Goal: Feedback & Contribution: Submit feedback/report problem

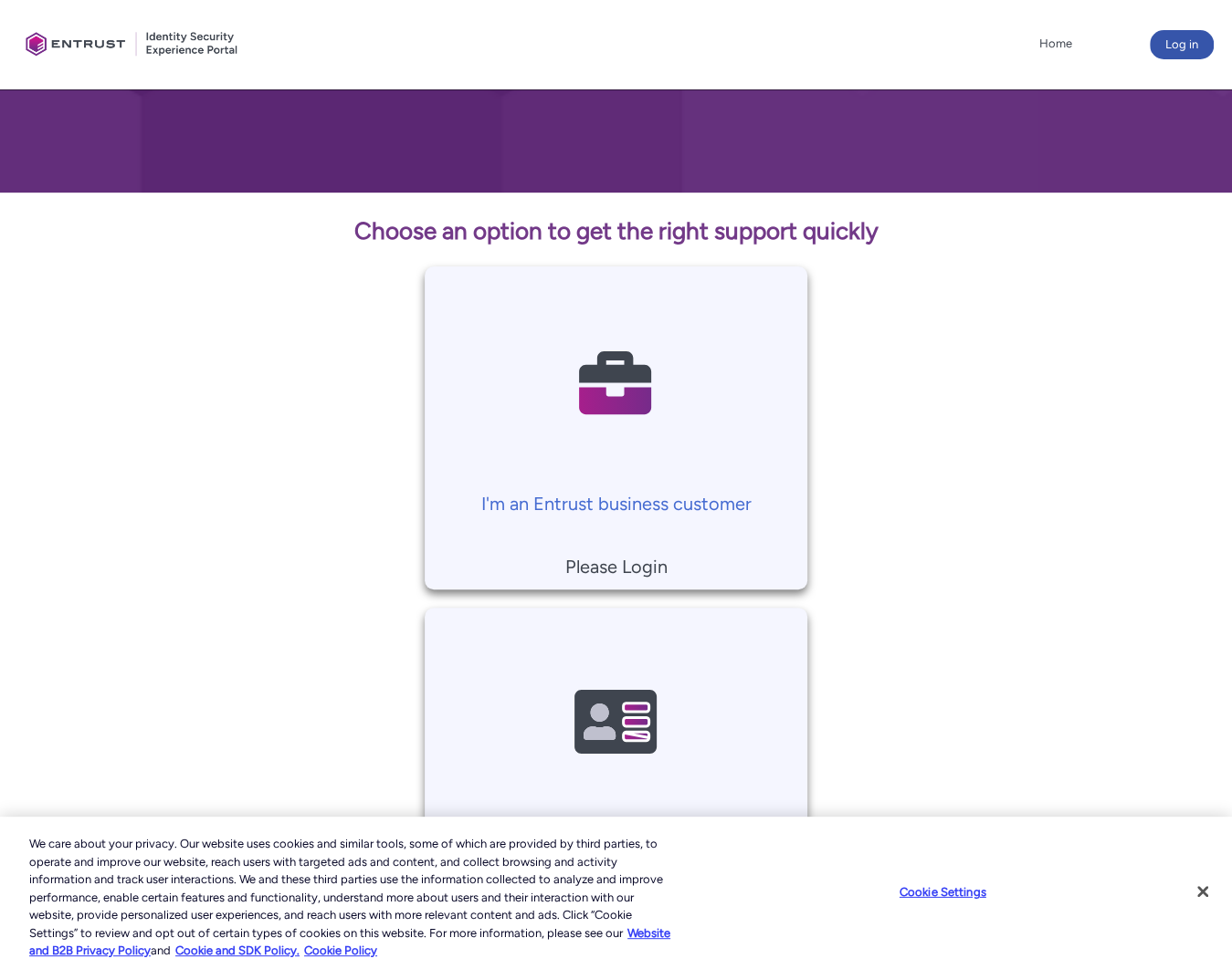
scroll to position [302, 0]
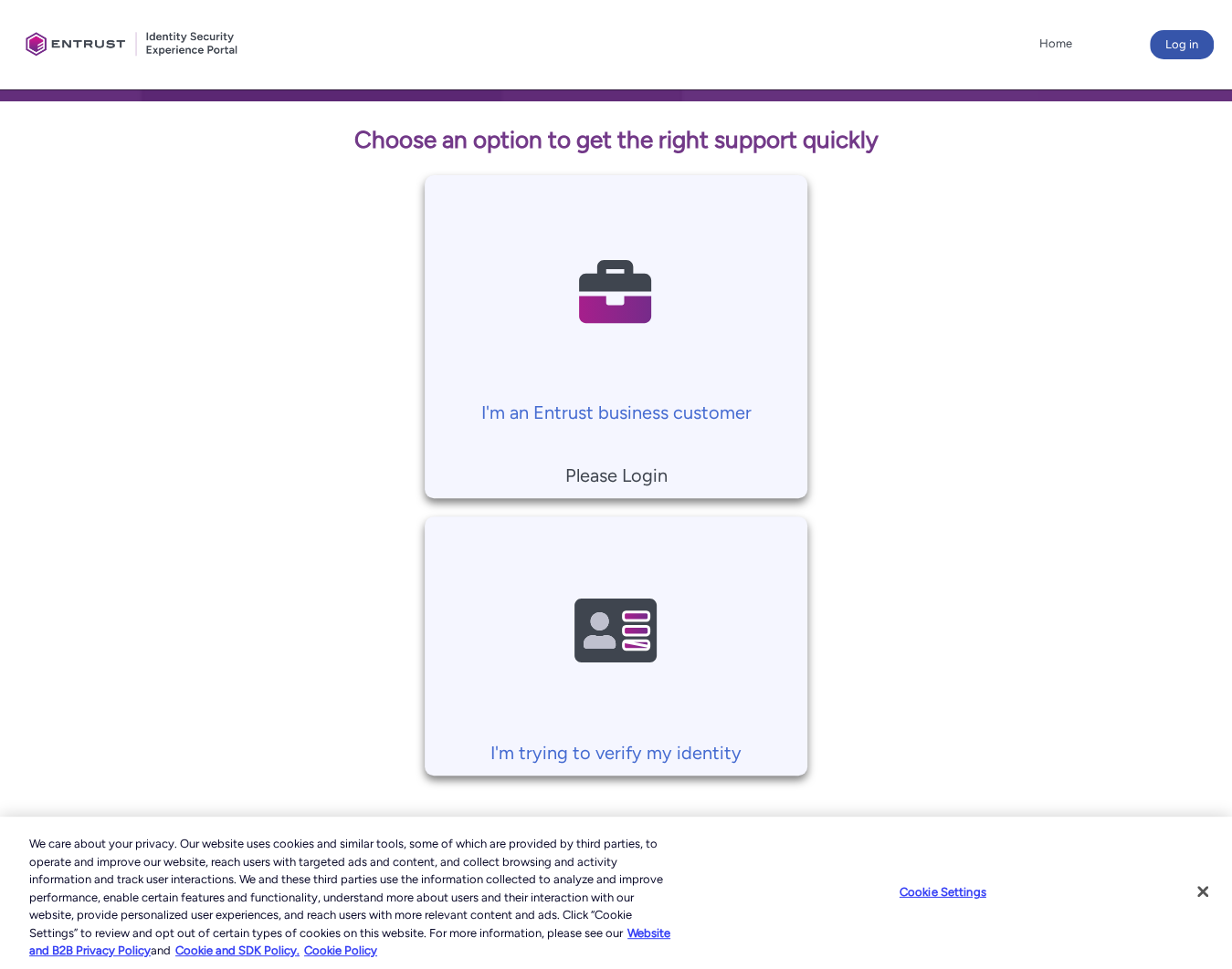
click at [613, 476] on p "Please Login" at bounding box center [615, 476] width 364 height 27
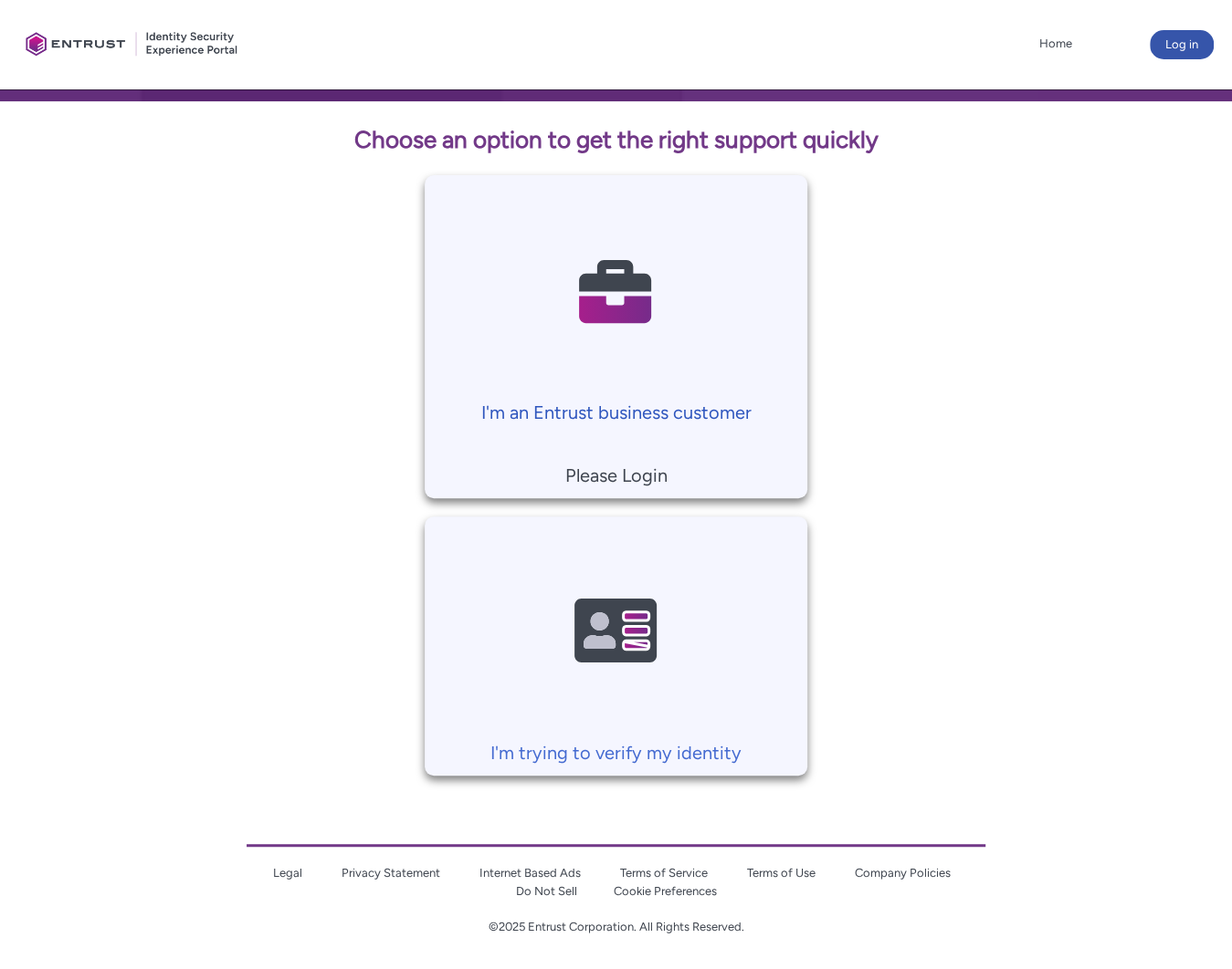
click at [611, 412] on p "I'm an Entrust business customer" at bounding box center [615, 412] width 364 height 27
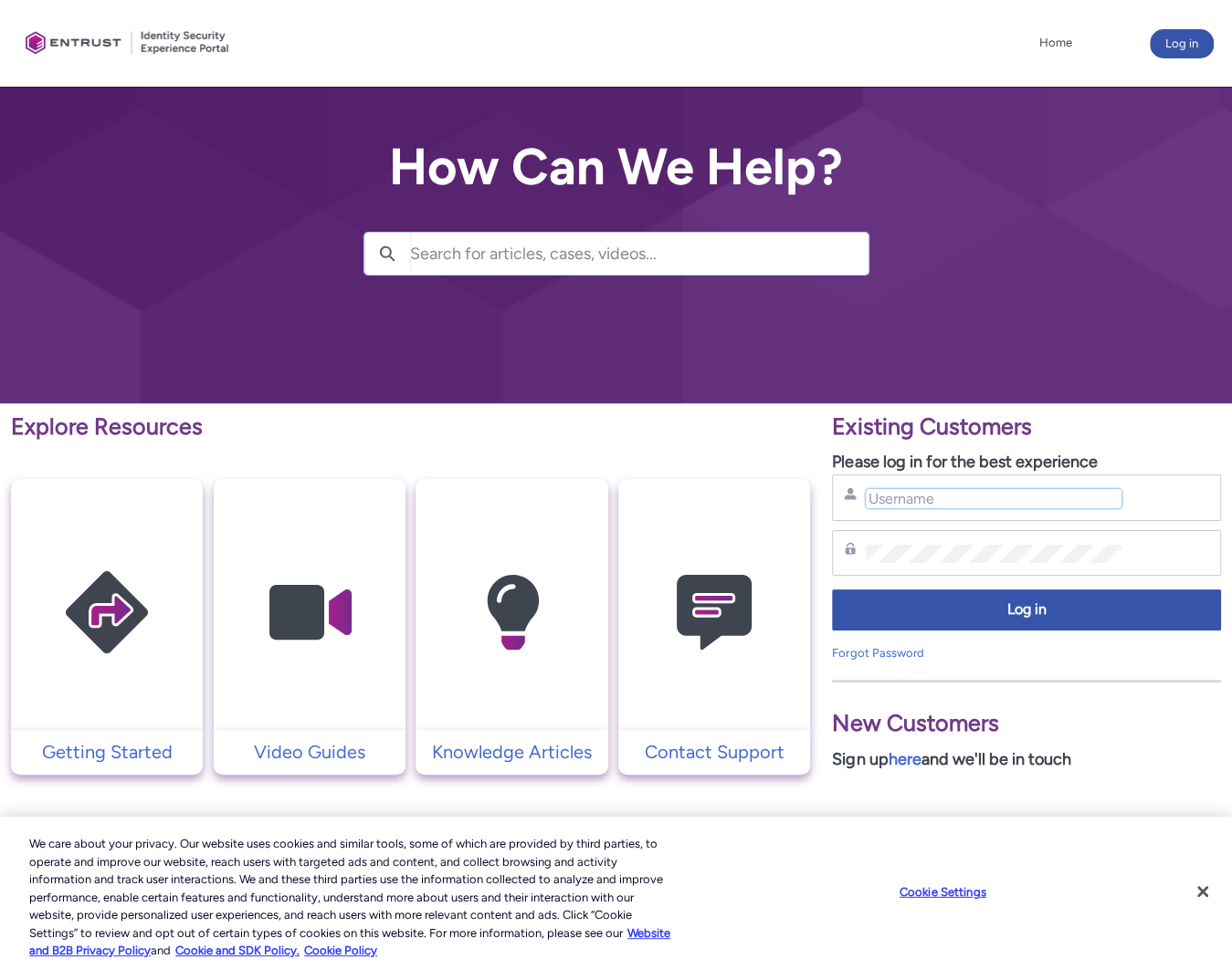
click at [928, 506] on input "Username" at bounding box center [993, 499] width 255 height 19
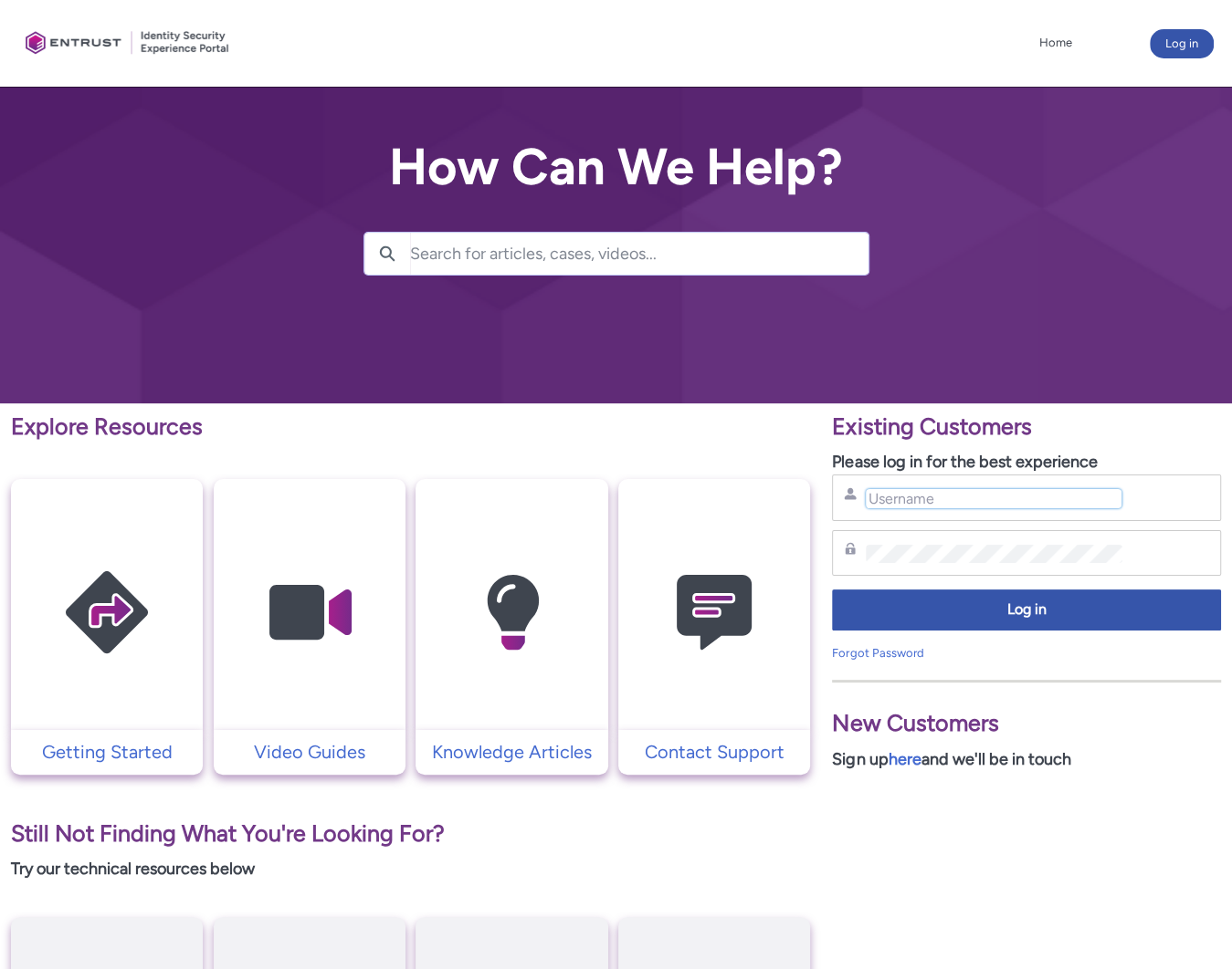
click at [928, 493] on input "Username" at bounding box center [993, 499] width 255 height 19
type input "shaelyn@expensify.com"
click at [615, 881] on div "Explore Resources Getting Started Video Guides Knowledge Articles Contact Suppo…" at bounding box center [411, 811] width 799 height 803
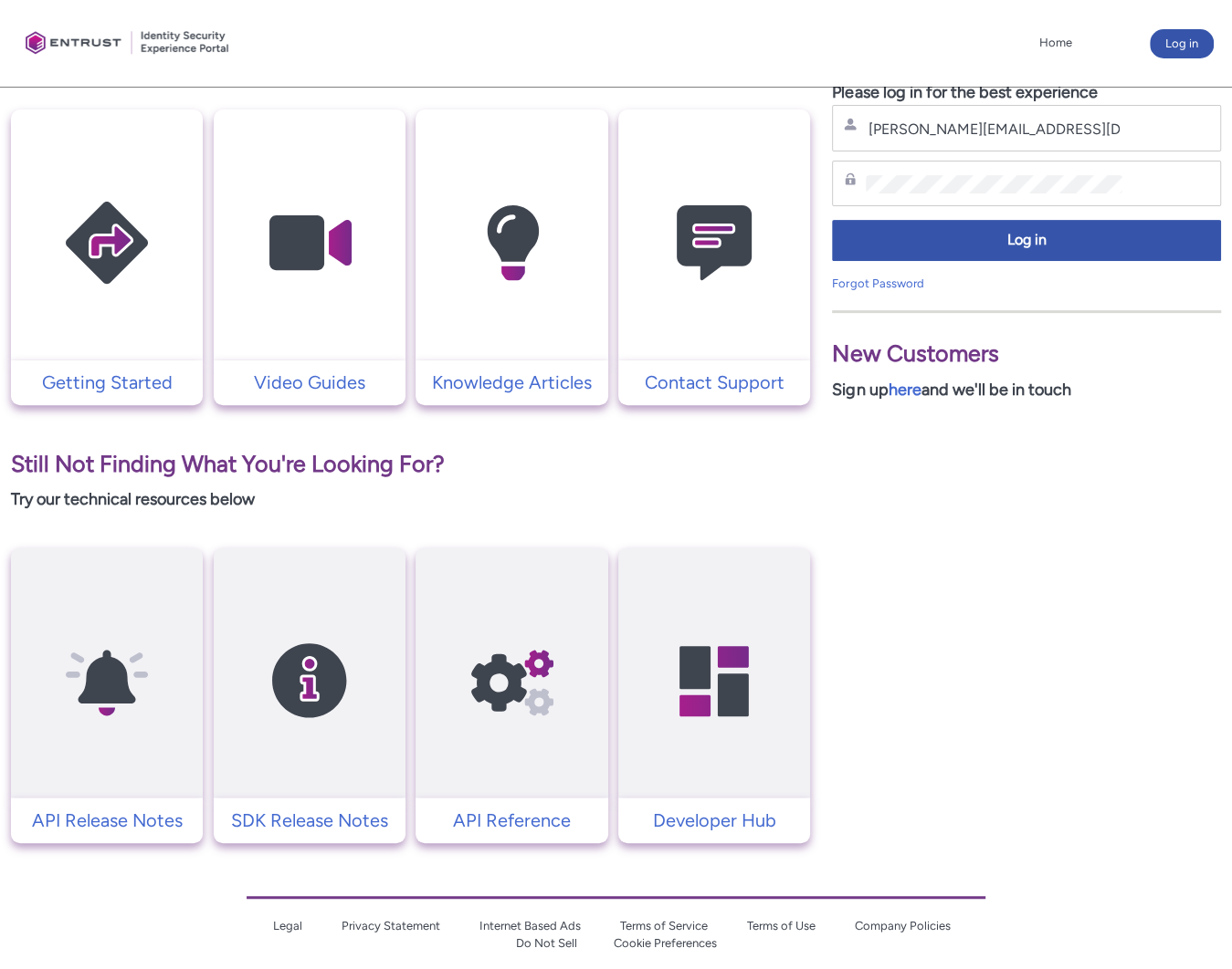
scroll to position [423, 0]
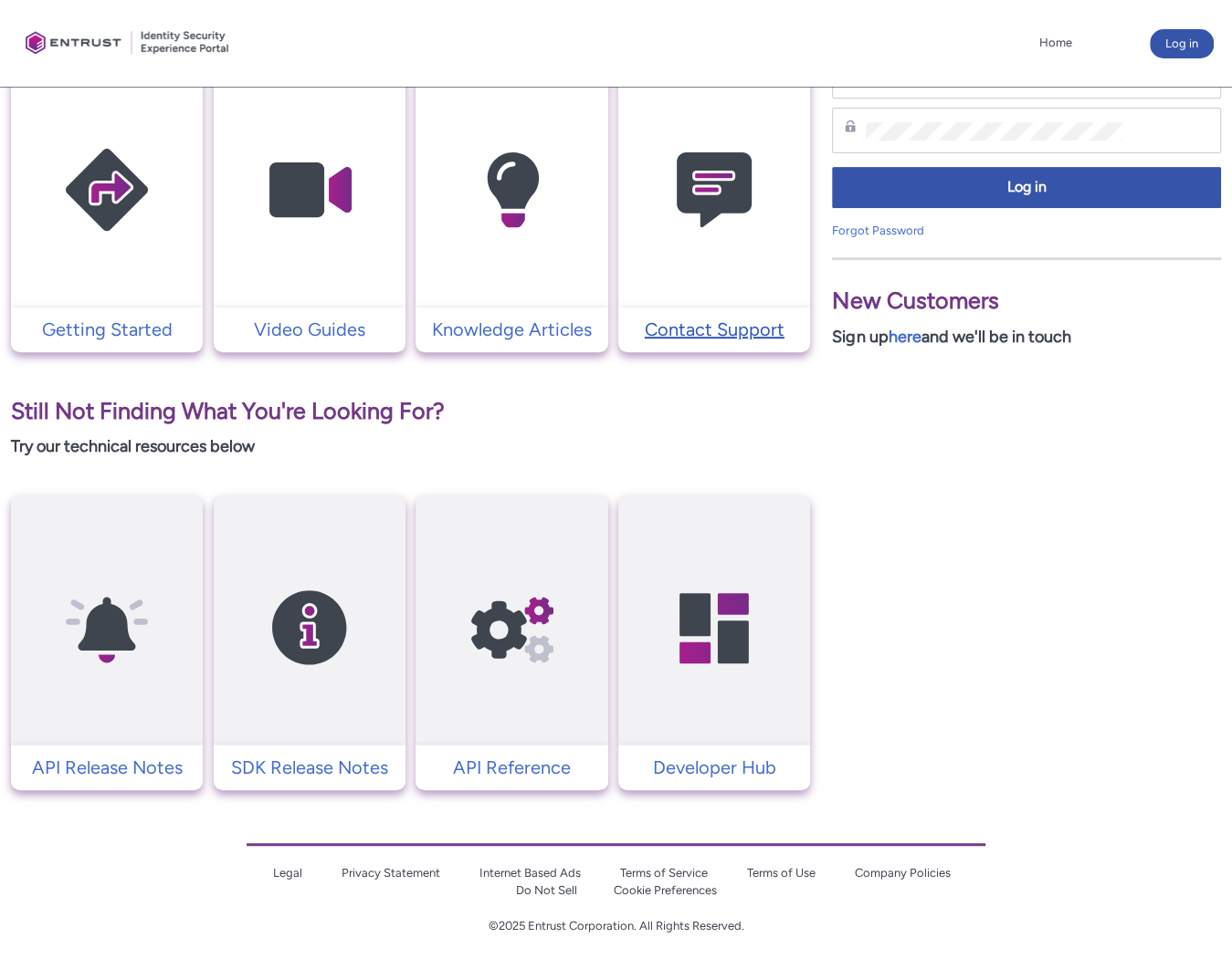
click at [701, 324] on p "Contact Support" at bounding box center [714, 329] width 173 height 27
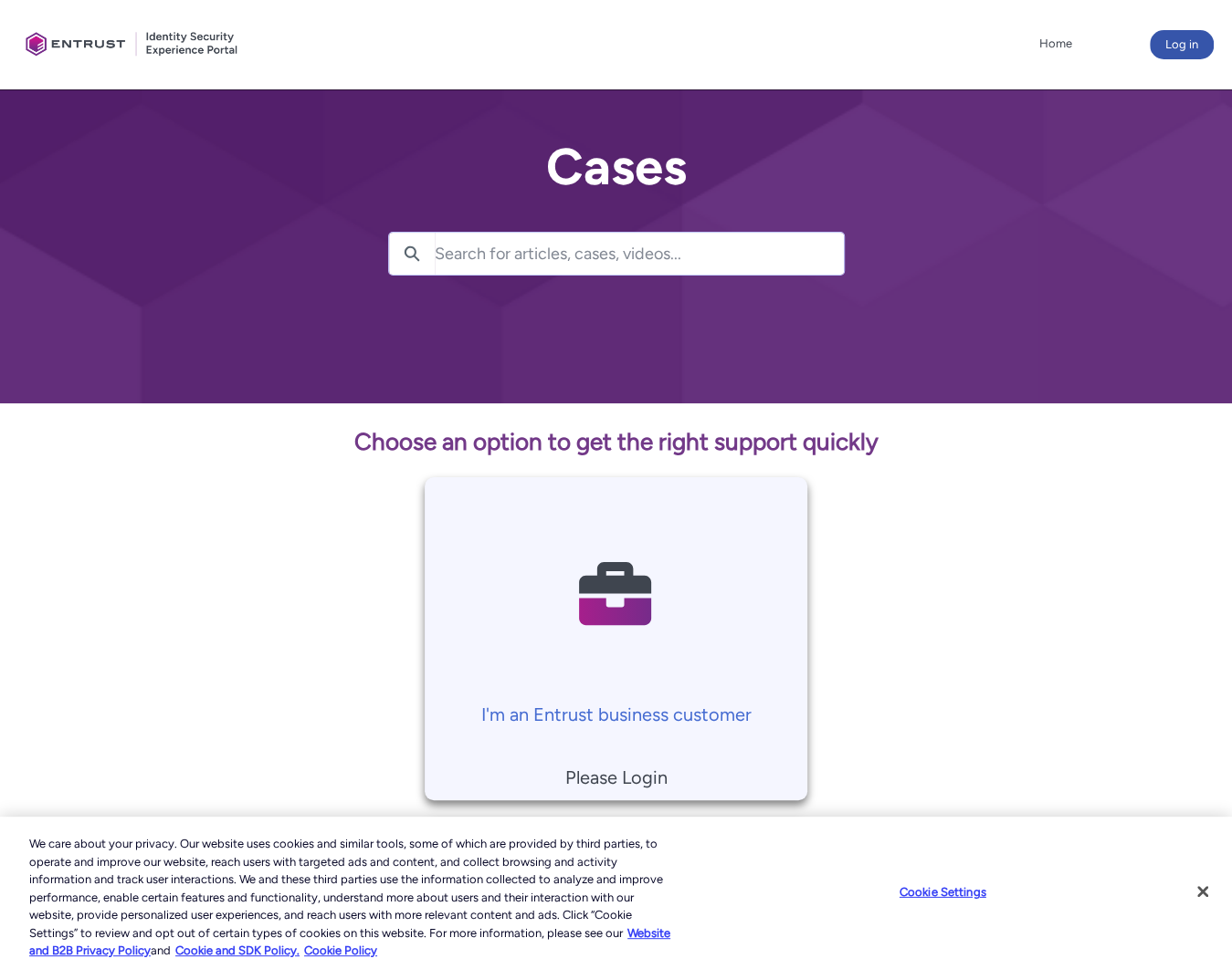
scroll to position [302, 0]
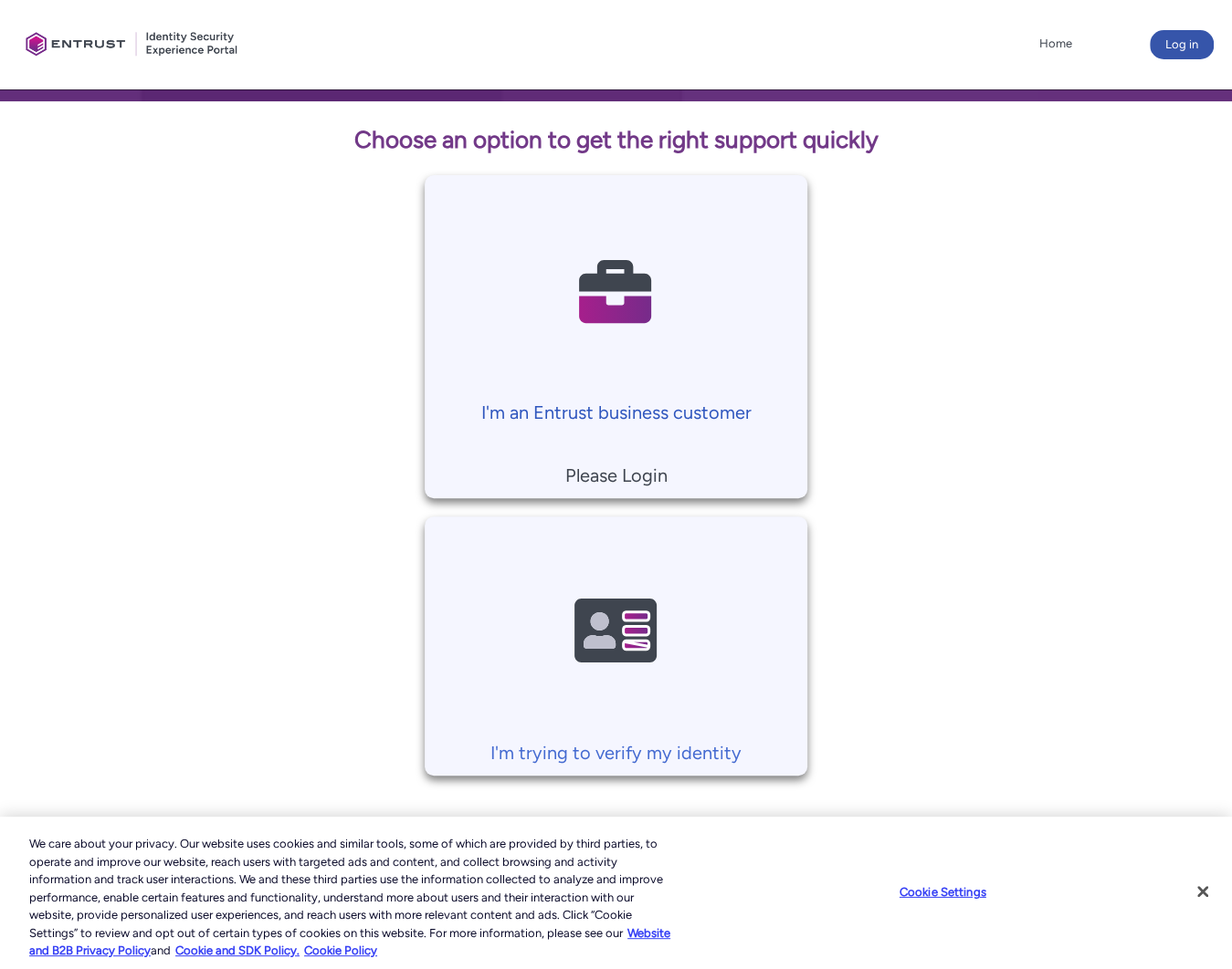
click at [601, 412] on p "I'm an Entrust business customer" at bounding box center [615, 412] width 364 height 27
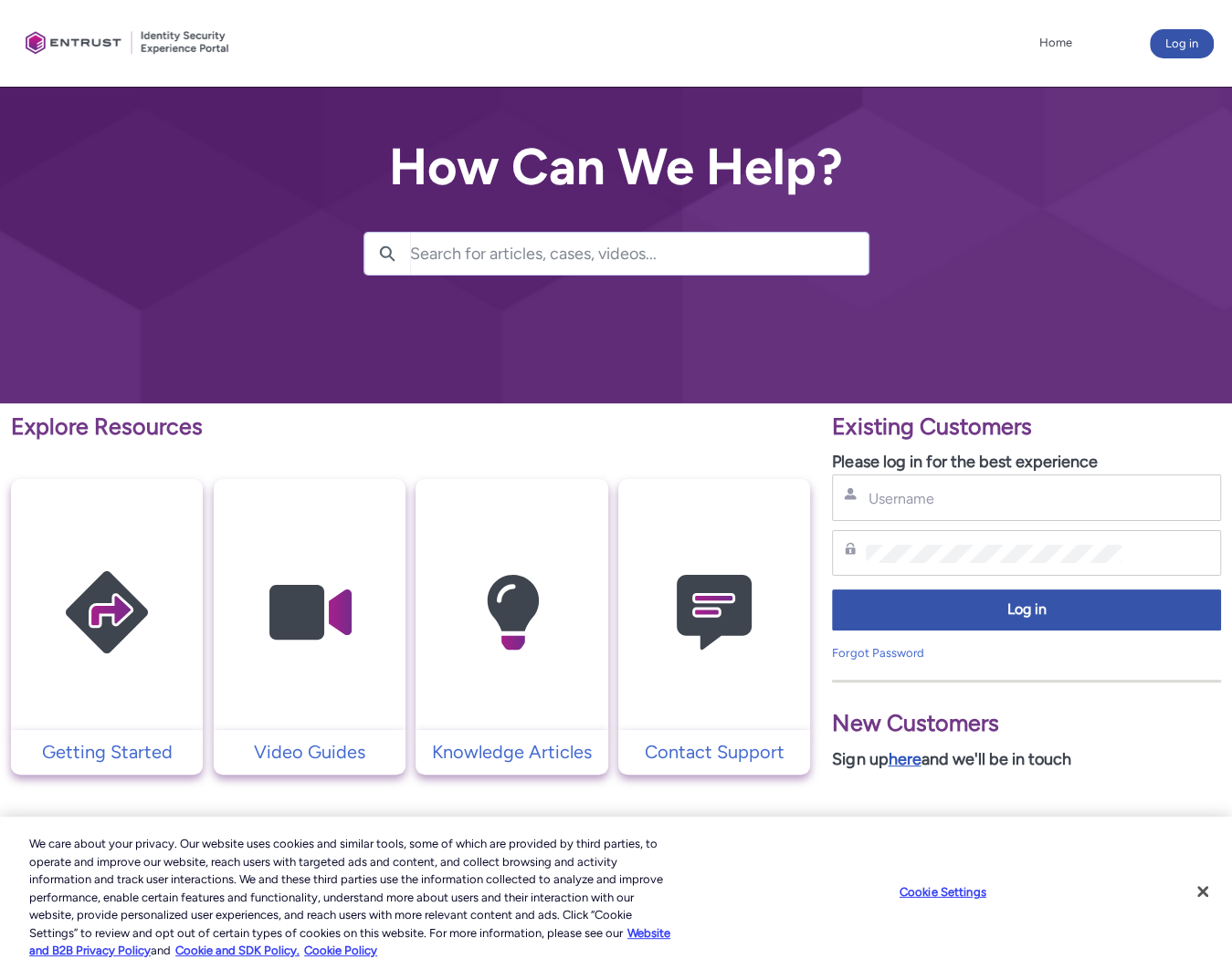
click at [918, 757] on link "here" at bounding box center [903, 759] width 33 height 20
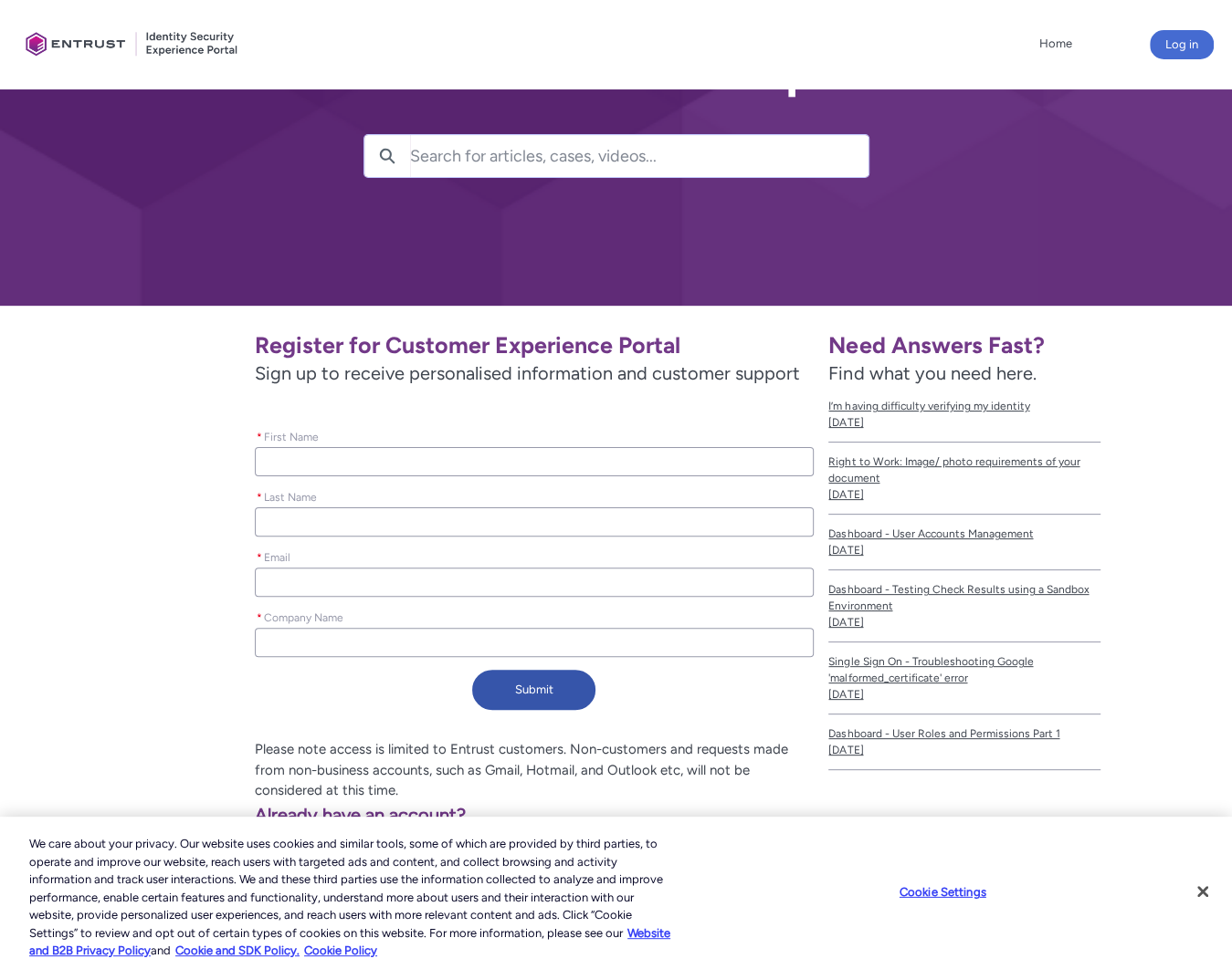
scroll to position [99, 0]
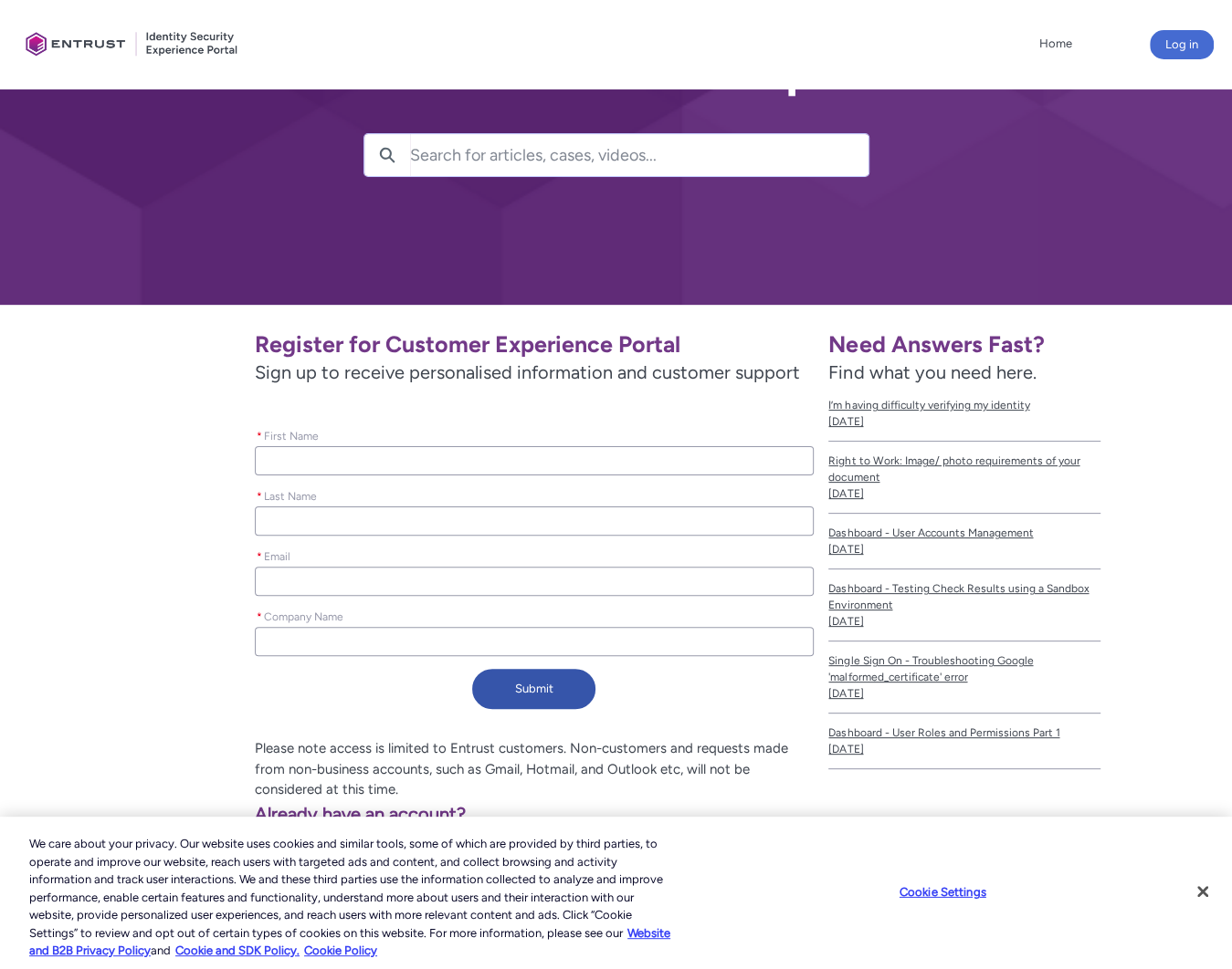
click at [545, 468] on input "* First Name" at bounding box center [534, 460] width 559 height 29
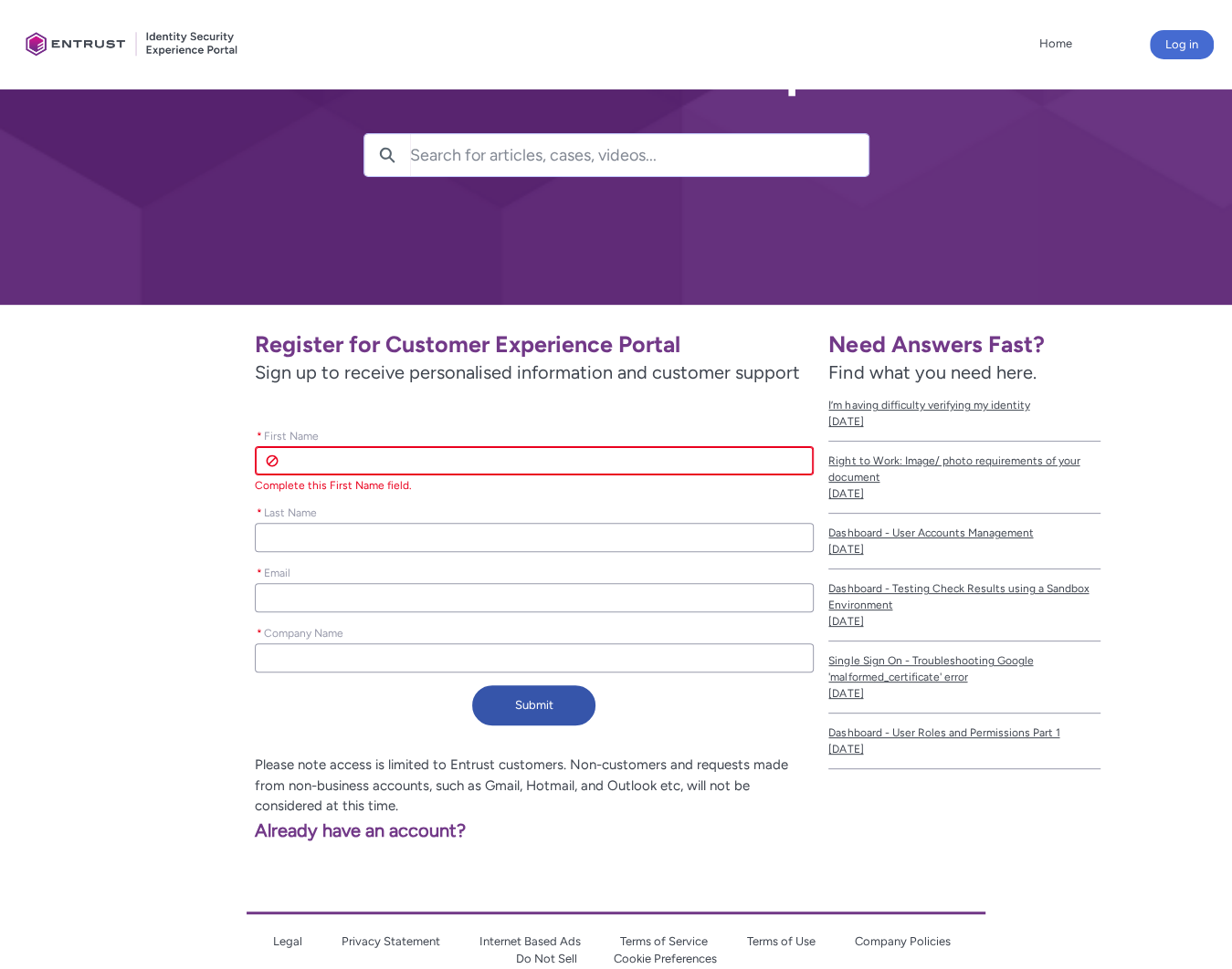
scroll to position [167, 0]
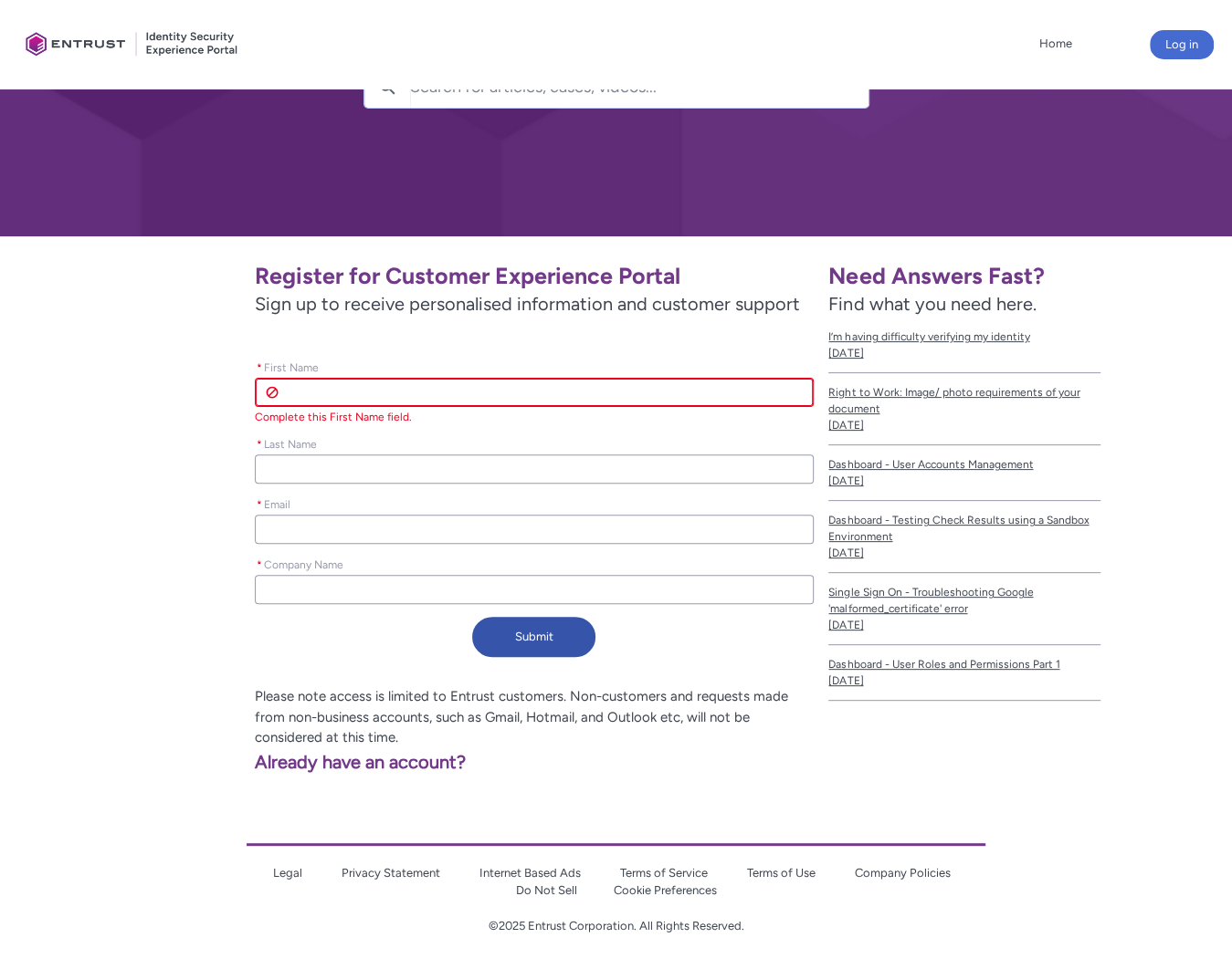
click at [553, 390] on input "* First Name" at bounding box center [534, 392] width 559 height 29
type lightning-primitive-input-simple "S"
type input "S"
type lightning-primitive-input-simple "Sh"
type input "Sh"
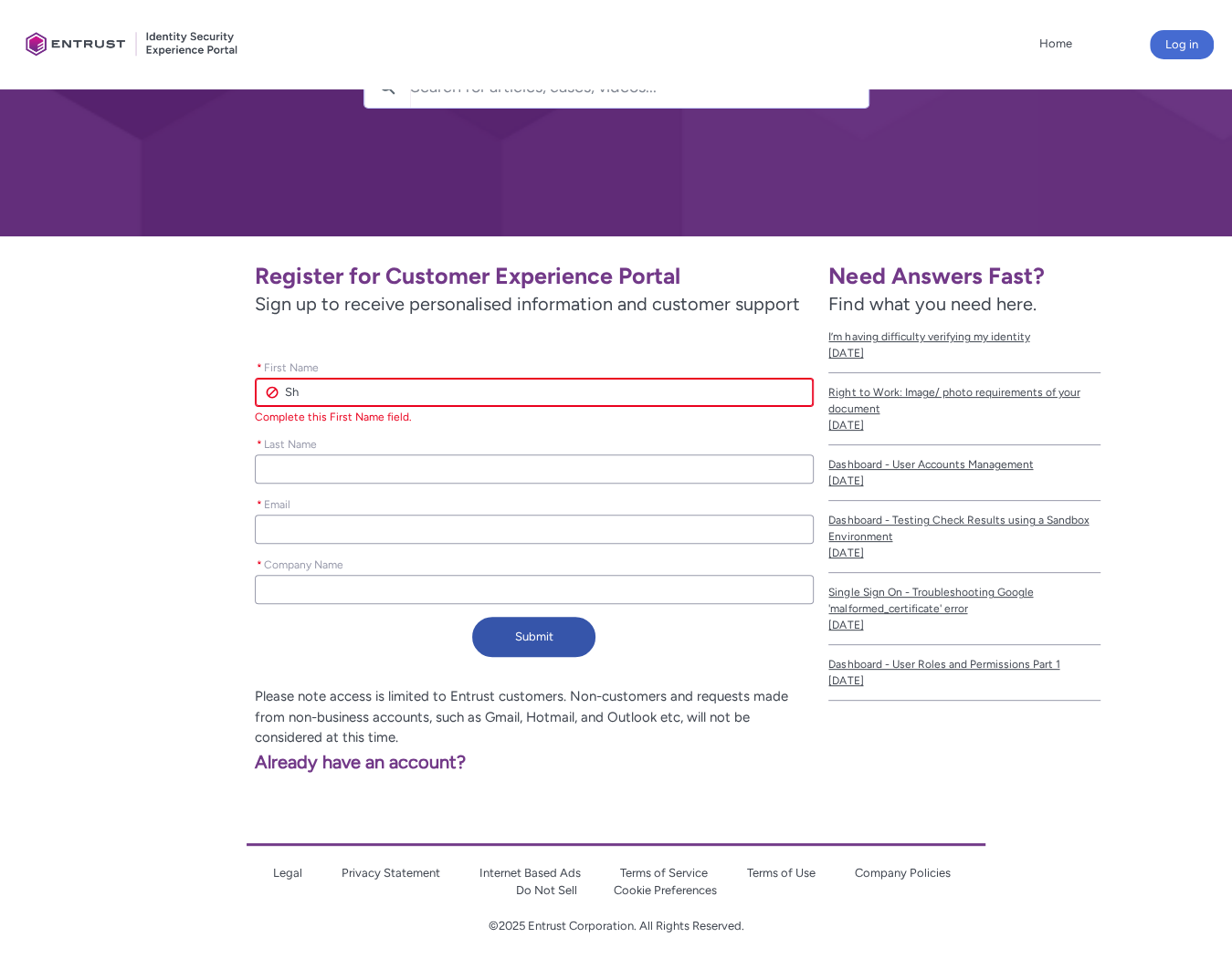
type lightning-primitive-input-simple "Sha"
type input "Sha"
type lightning-primitive-input-simple "Shae"
type input "Shae"
type lightning-primitive-input-simple "Shael"
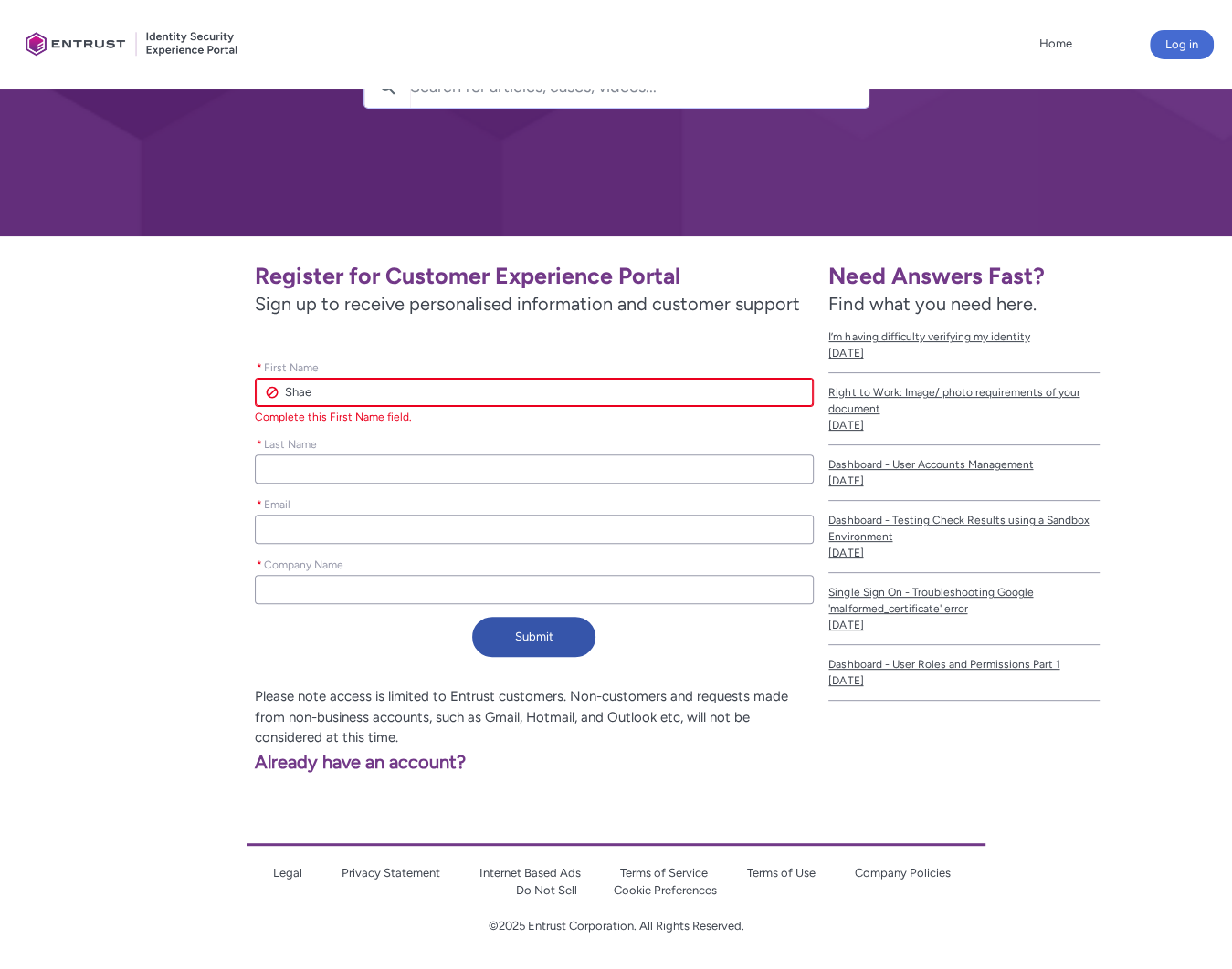
type input "Shael"
type lightning-primitive-input-simple "Shaely"
type input "Shaely"
type lightning-primitive-input-simple "[PERSON_NAME]"
type input "[PERSON_NAME]"
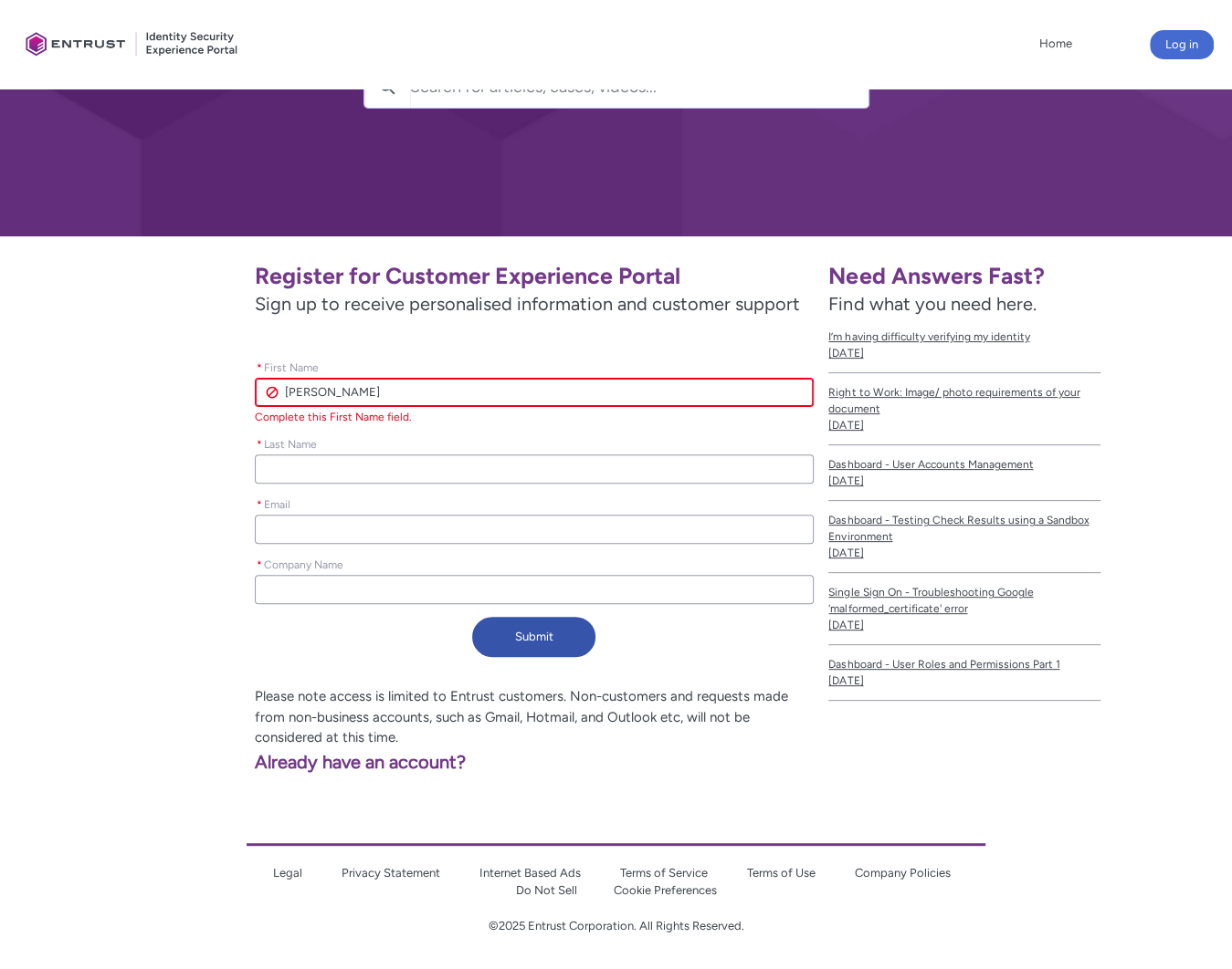
scroll to position [151, 0]
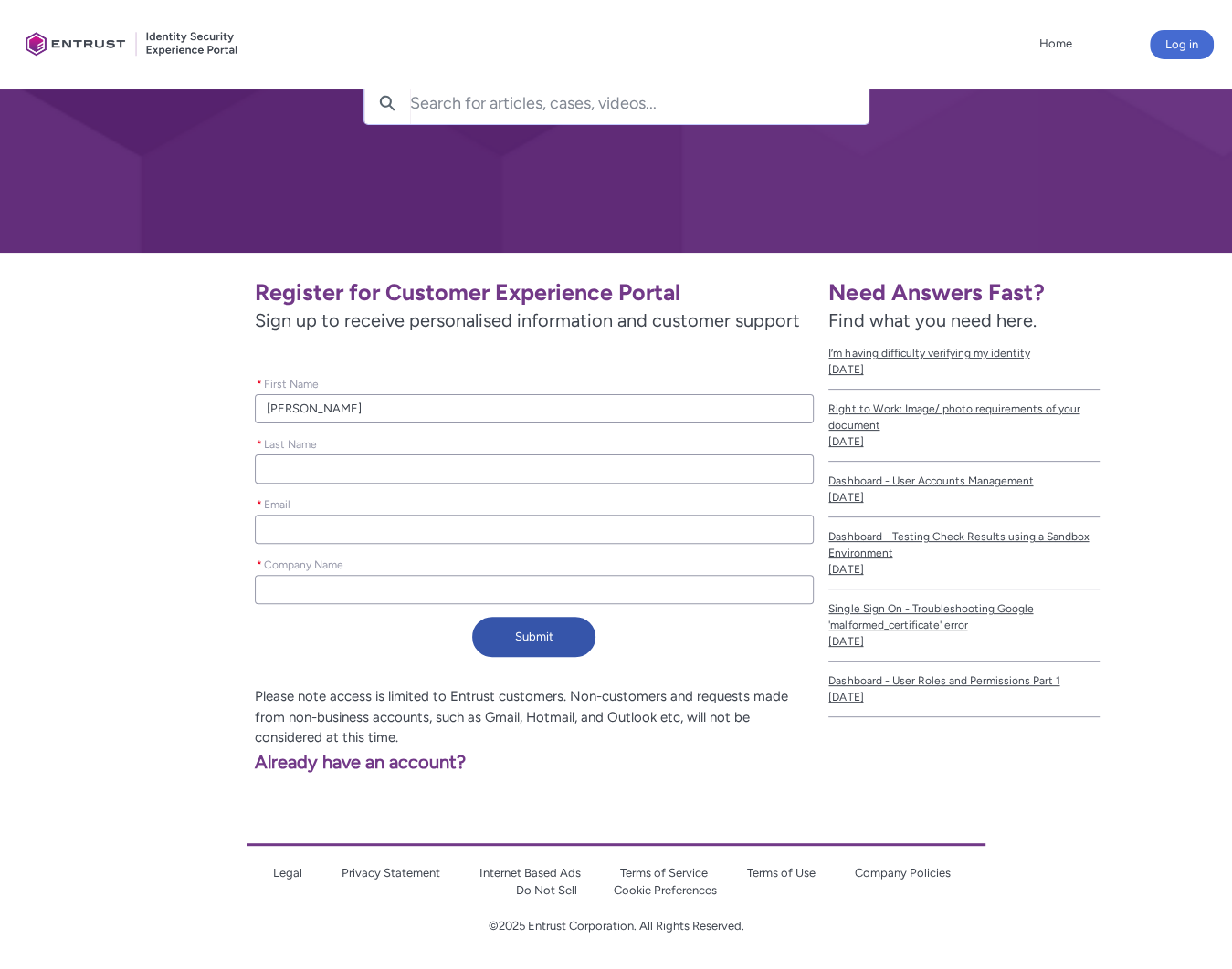
type lightning-primitive-input-simple "C"
type input "C"
type lightning-primitive-input-simple "Co"
type input "Co"
type lightning-primitive-input-simple "Com"
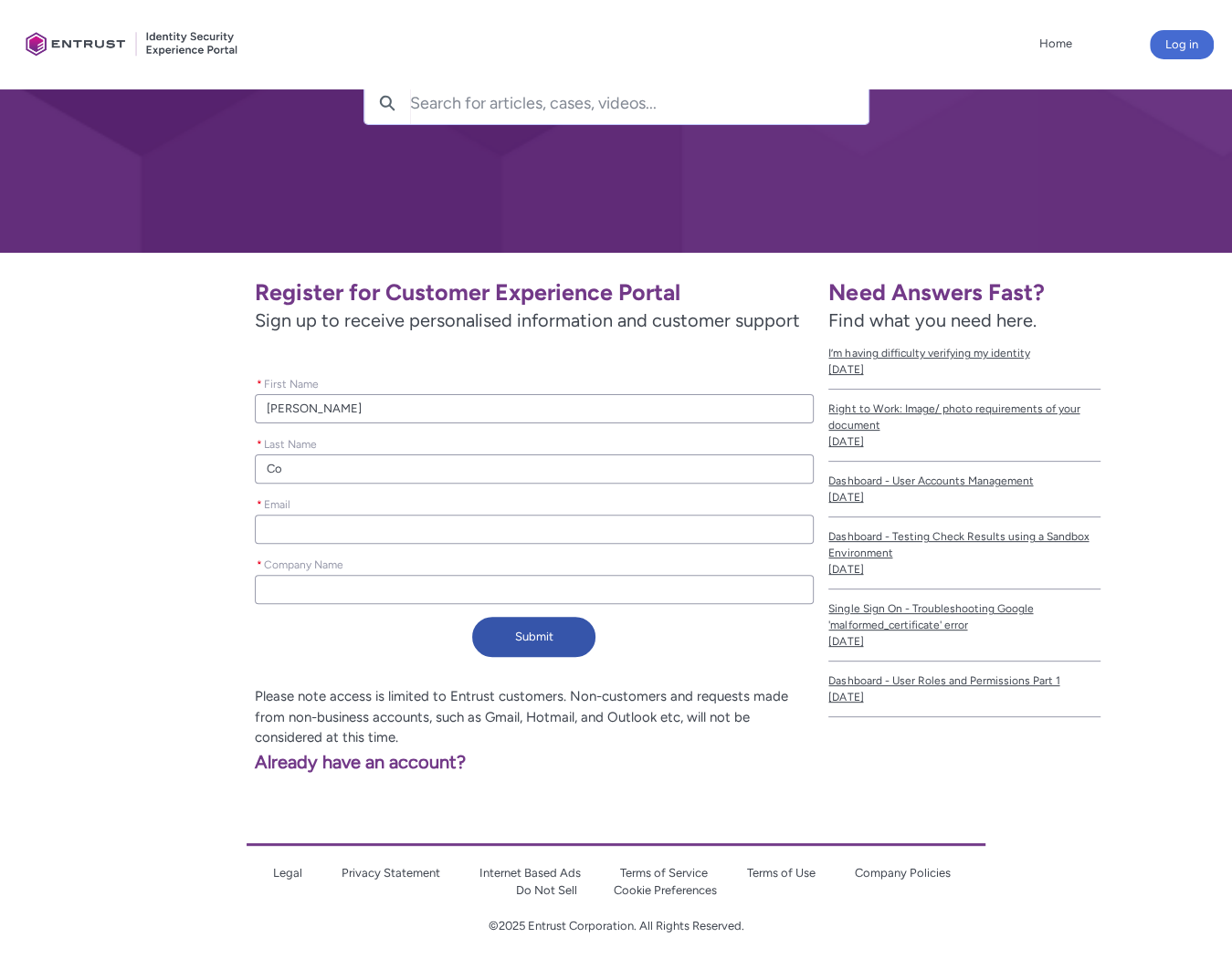
type input "Com"
type lightning-primitive-input-simple "Comb"
type input "Comb"
type lightning-primitive-input-simple "[PERSON_NAME]"
type input "[PERSON_NAME]"
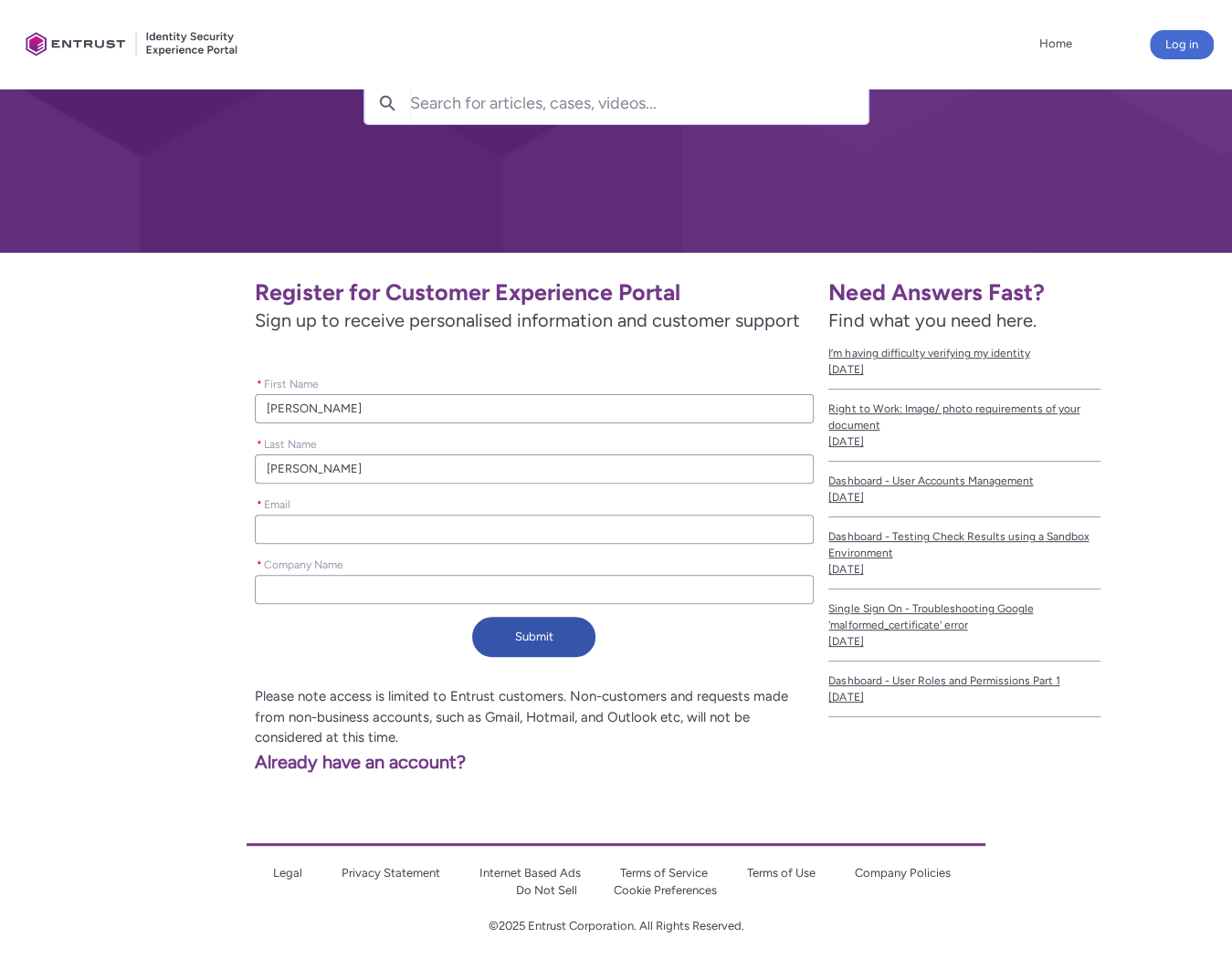
type lightning-primitive-input-simple "s"
type input "s"
type lightning-primitive-input-simple "sh"
type input "sh"
type lightning-primitive-input-simple "she"
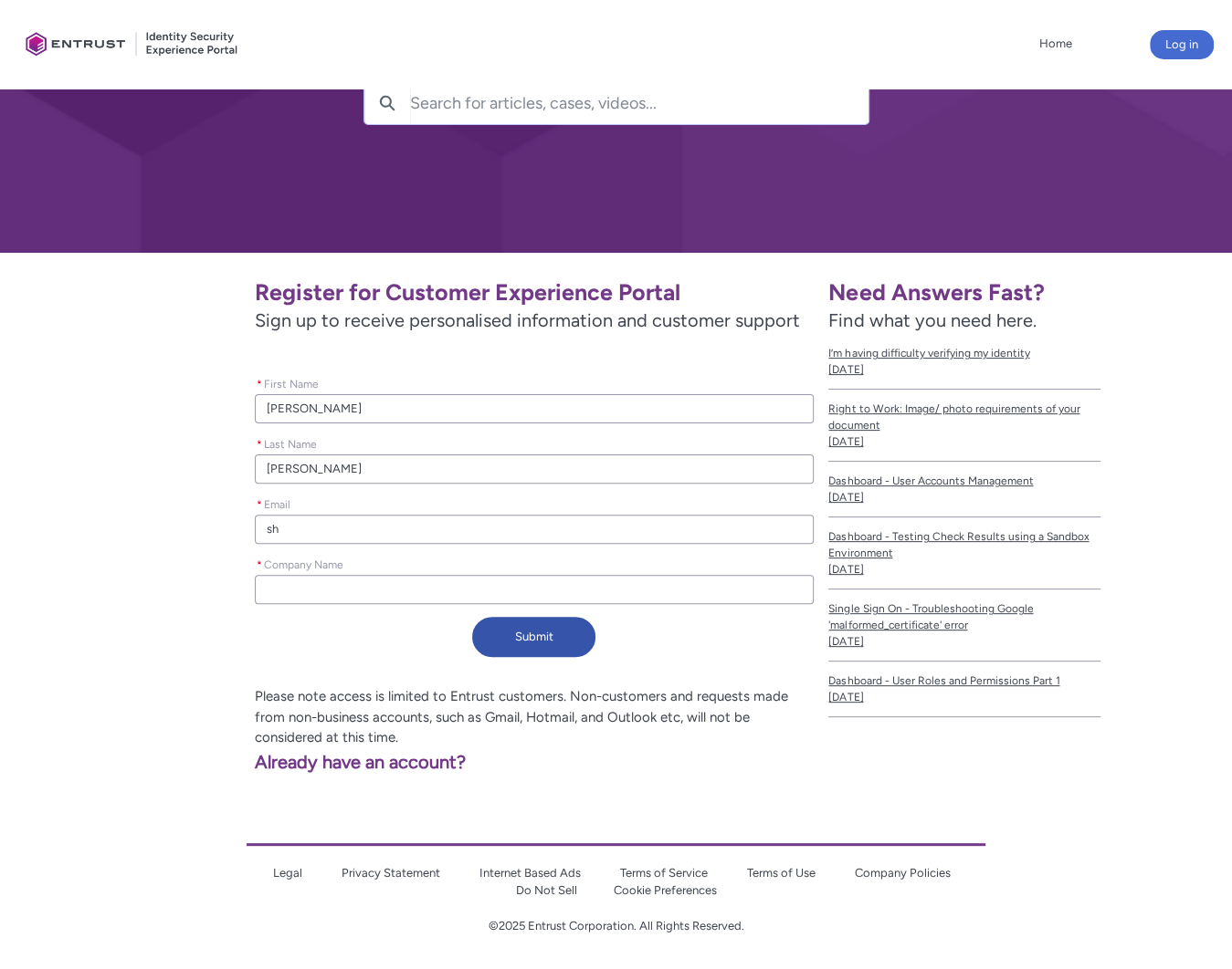
type input "she"
type lightning-primitive-input-simple "sh"
type input "sh"
type lightning-primitive-input-simple "sha"
type input "sha"
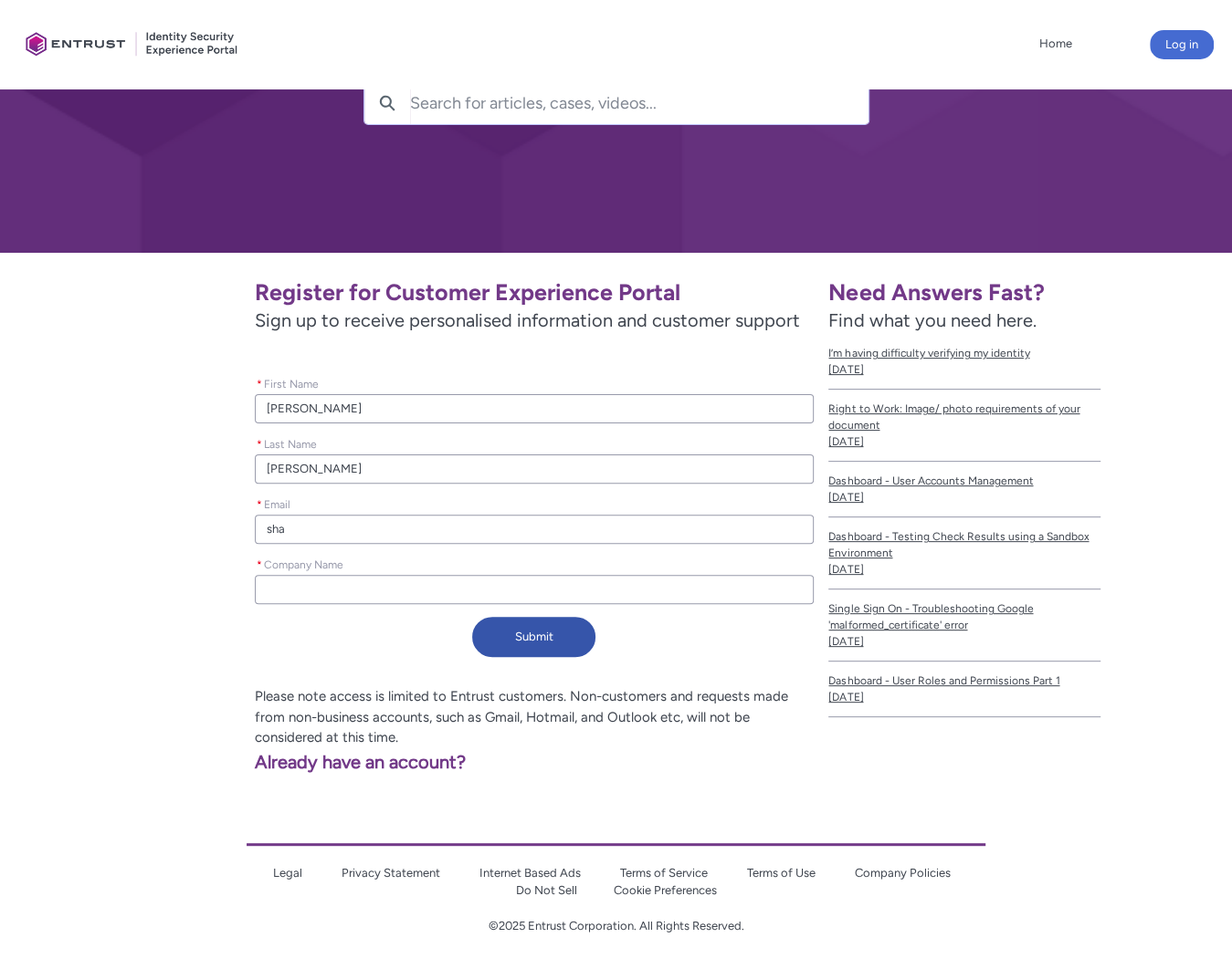
type lightning-primitive-input-simple "shae"
type input "shae"
type lightning-primitive-input-simple "shael"
type input "shael"
type lightning-primitive-input-simple "shaely"
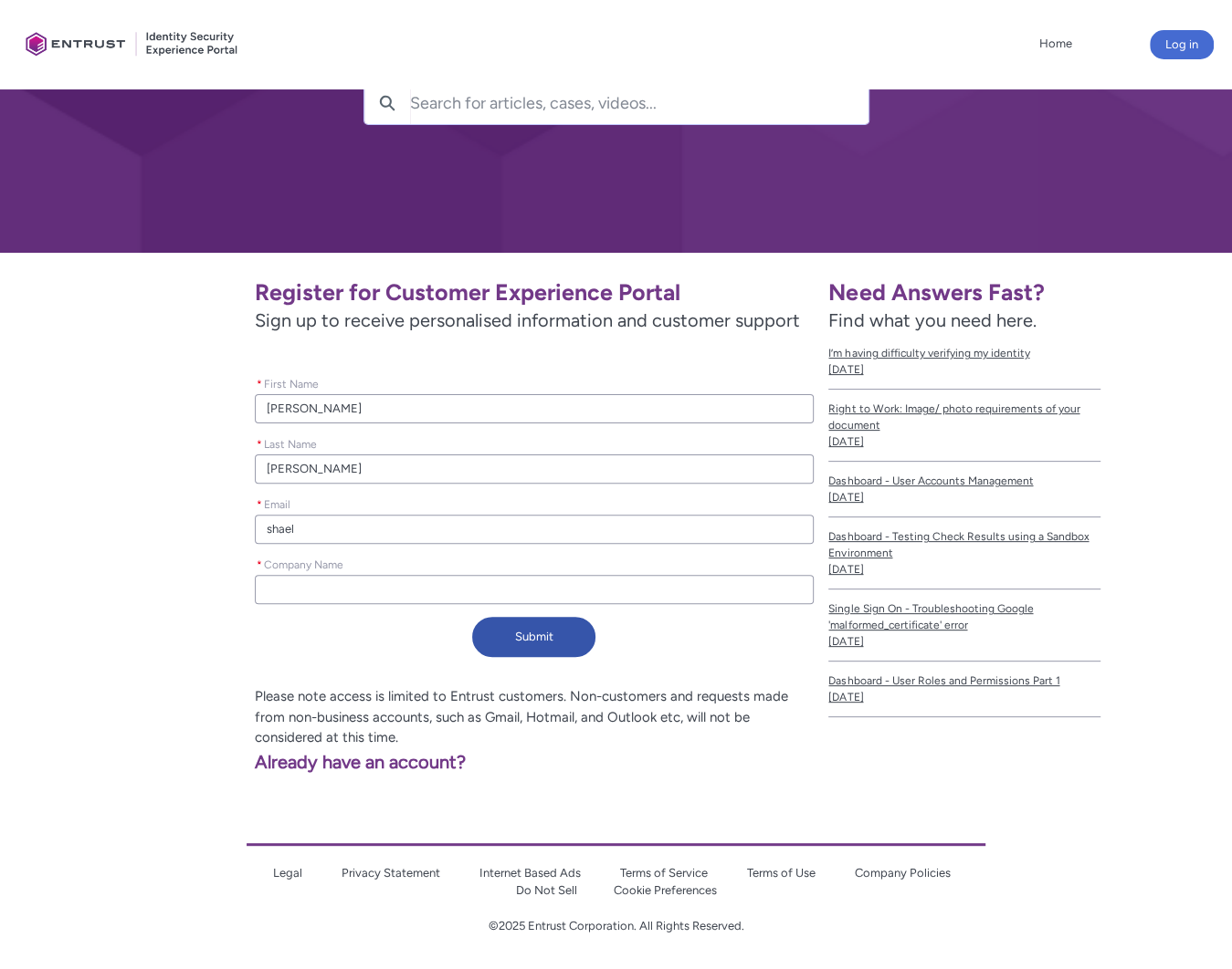
type input "shaely"
type lightning-primitive-input-simple "[PERSON_NAME]"
type input "[PERSON_NAME]"
type lightning-primitive-input-simple "[PERSON_NAME]@"
type input "[PERSON_NAME]@"
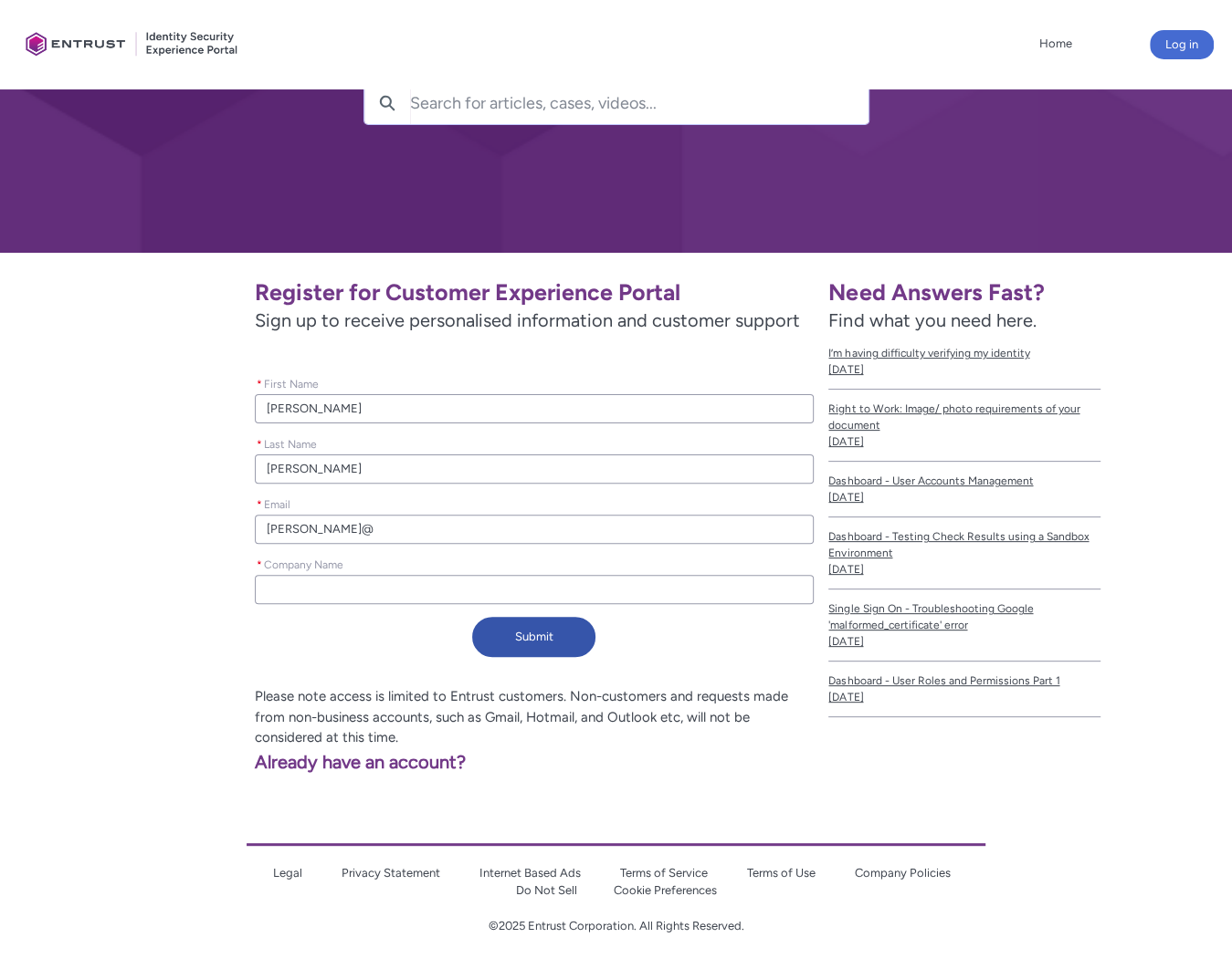
type lightning-primitive-input-simple "[PERSON_NAME]"
type input "[PERSON_NAME]"
type lightning-primitive-input-simple "[PERSON_NAME]"
type input "[PERSON_NAME]"
type lightning-primitive-input-simple "[PERSON_NAME]"
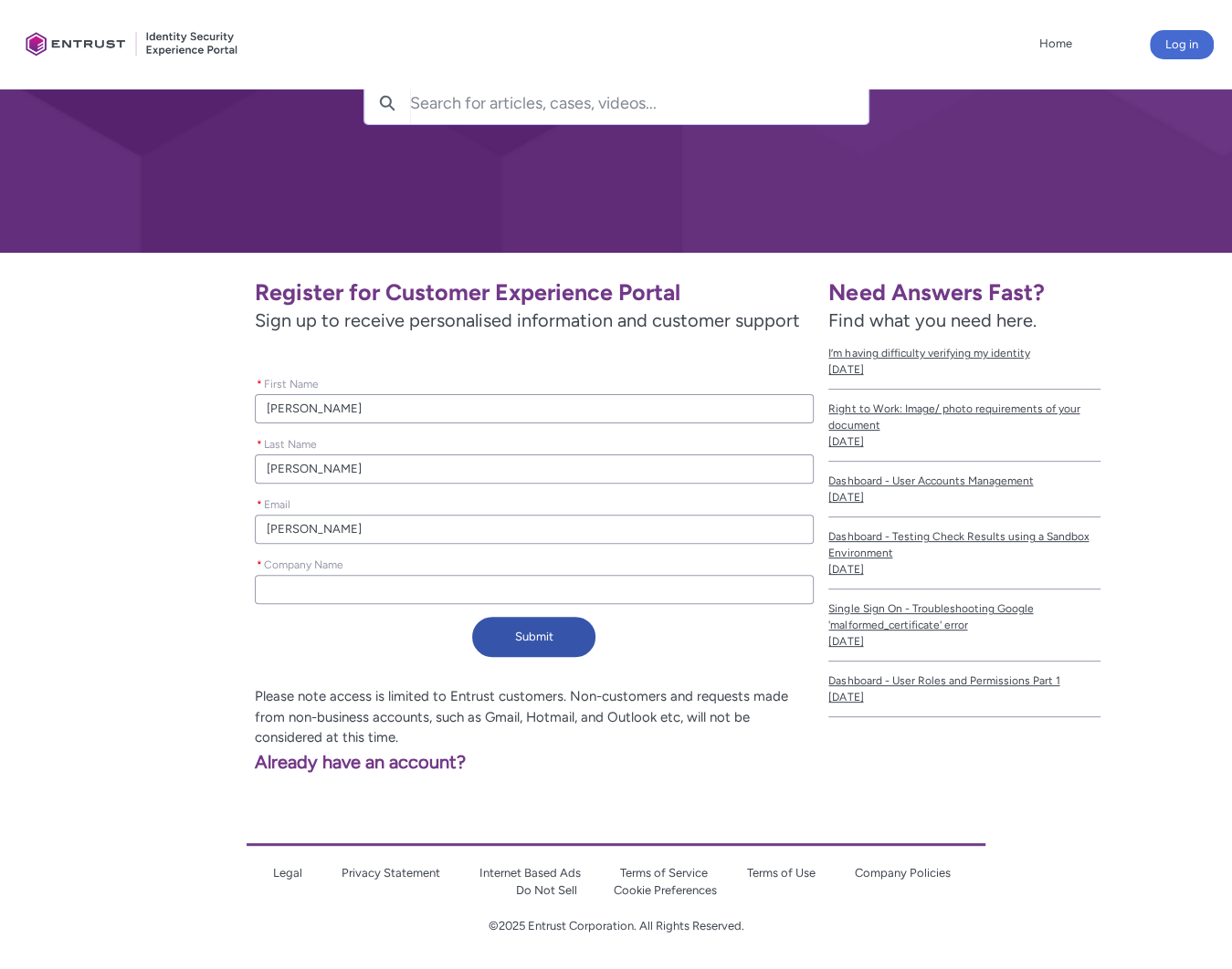
type input "[PERSON_NAME]"
type lightning-primitive-input-simple "[PERSON_NAME]"
type input "[PERSON_NAME]"
type lightning-primitive-input-simple "[PERSON_NAME]"
type input "[PERSON_NAME]"
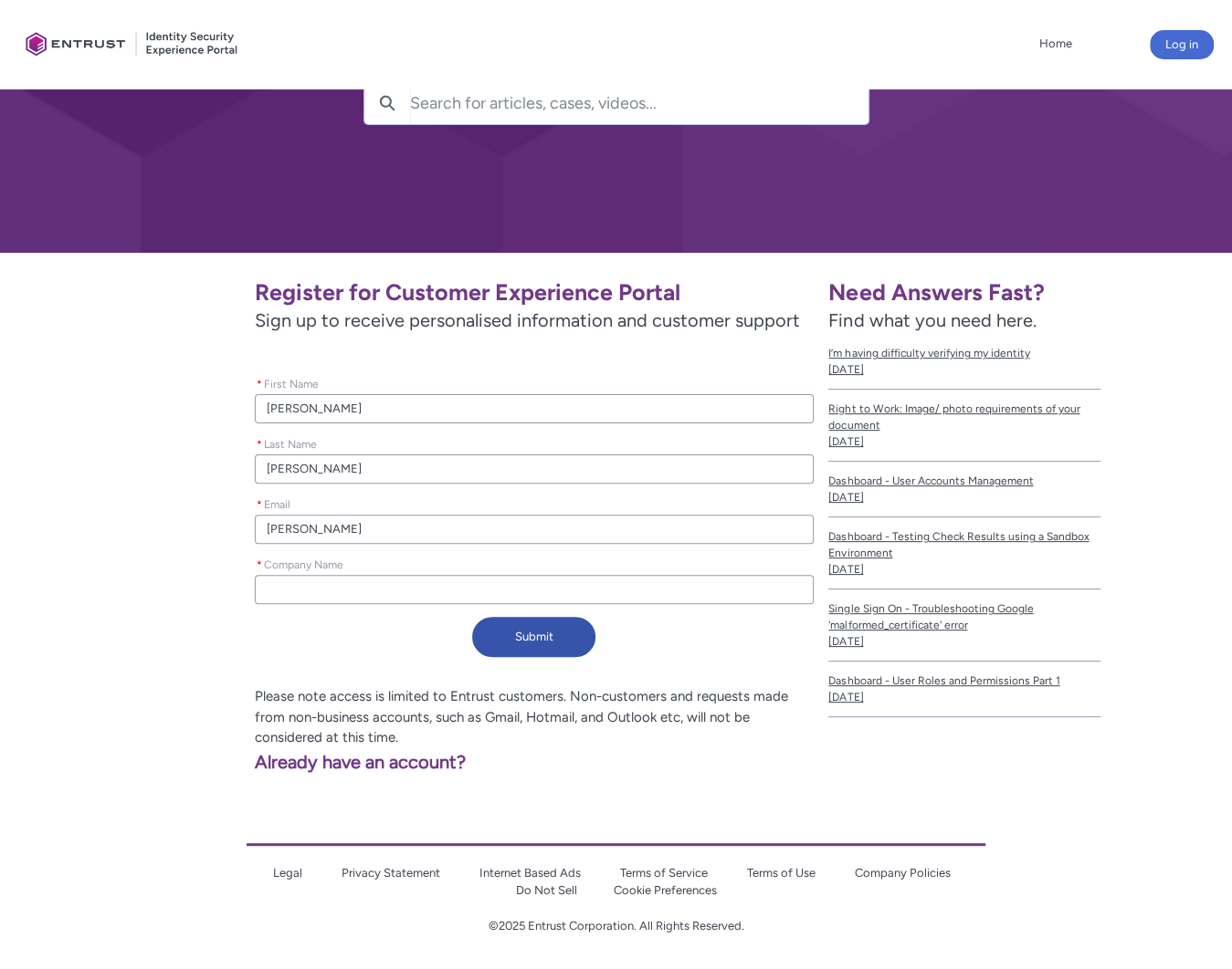
type lightning-primitive-input-simple "[PERSON_NAME]"
type input "[PERSON_NAME]"
type lightning-primitive-input-simple "[PERSON_NAME]"
type input "[PERSON_NAME]"
type lightning-primitive-input-simple "[PERSON_NAME]"
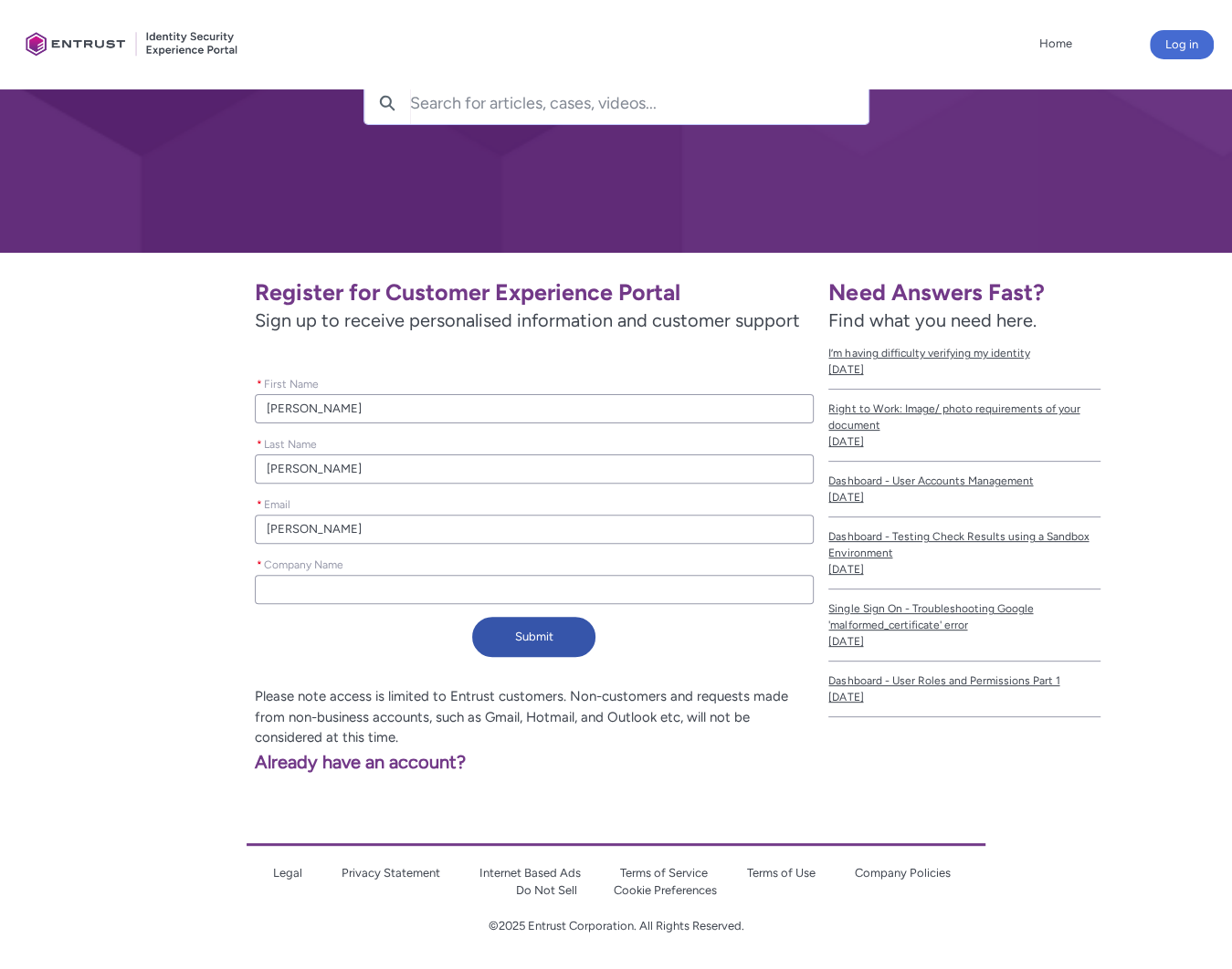
type input "[PERSON_NAME]"
type lightning-primitive-input-simple "[PERSON_NAME]"
type input "[PERSON_NAME]"
type lightning-primitive-input-simple "[PERSON_NAME]."
type input "[PERSON_NAME]."
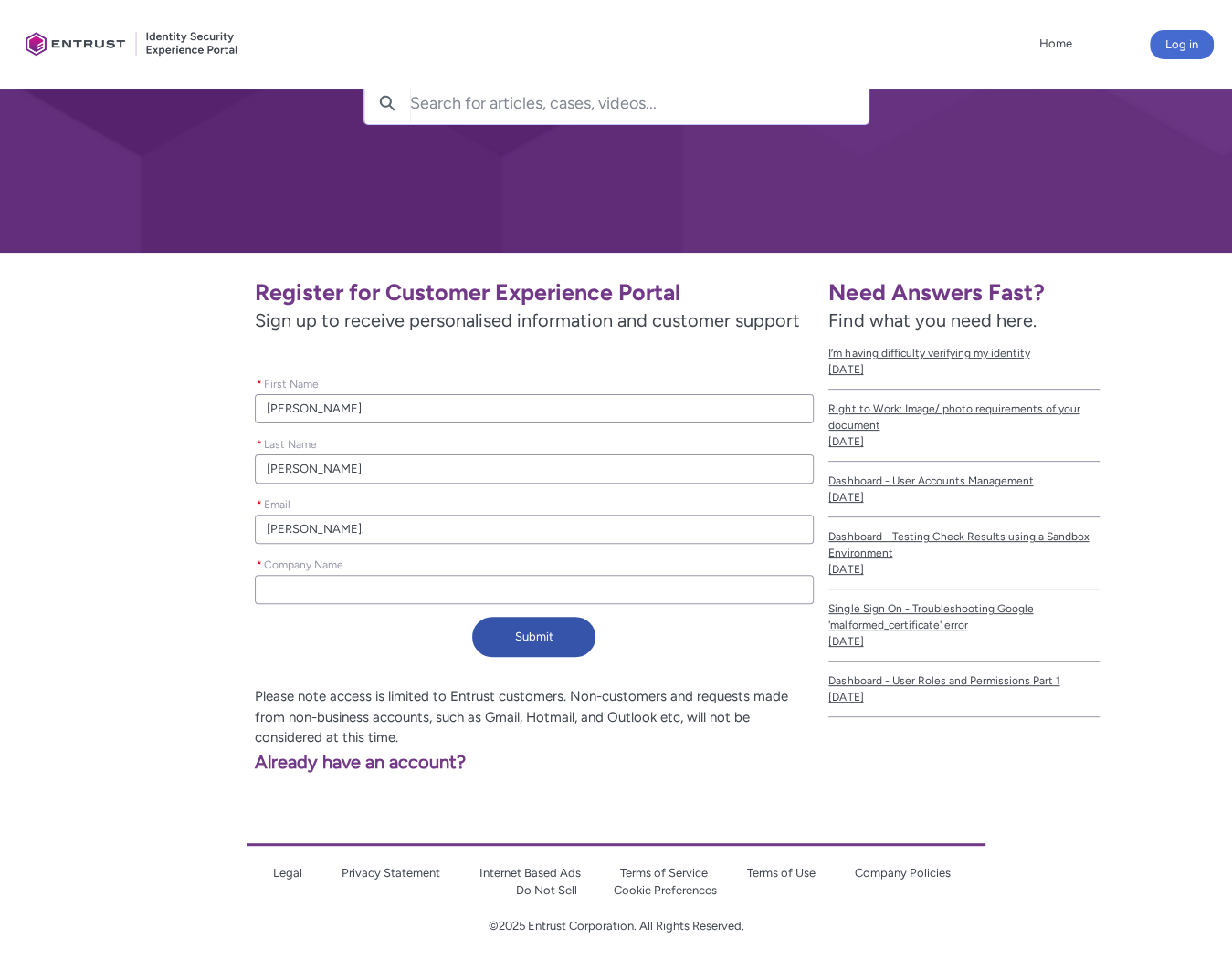
type lightning-primitive-input-simple "[PERSON_NAME]"
type input "[PERSON_NAME]"
type lightning-primitive-input-simple "[PERSON_NAME][EMAIL_ADDRESS][DOMAIN_NAME]"
type input "[PERSON_NAME][EMAIL_ADDRESS][DOMAIN_NAME]"
type lightning-primitive-input-simple "[PERSON_NAME][EMAIL_ADDRESS][DOMAIN_NAME]"
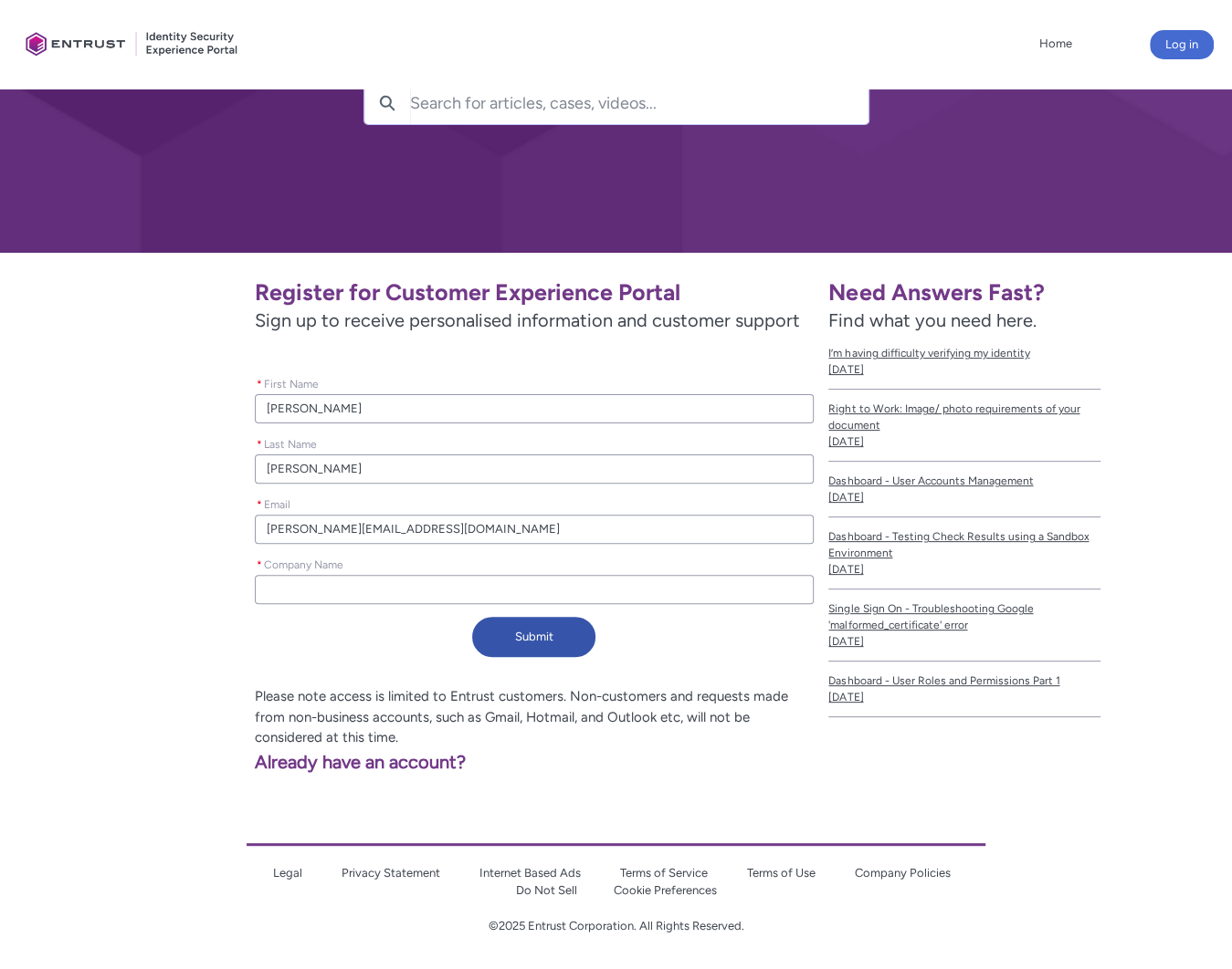
type input "[PERSON_NAME][EMAIL_ADDRESS][DOMAIN_NAME]"
type lightning-primitive-input-simple "E"
type input "E"
type lightning-primitive-input-simple "Ex"
type input "Ex"
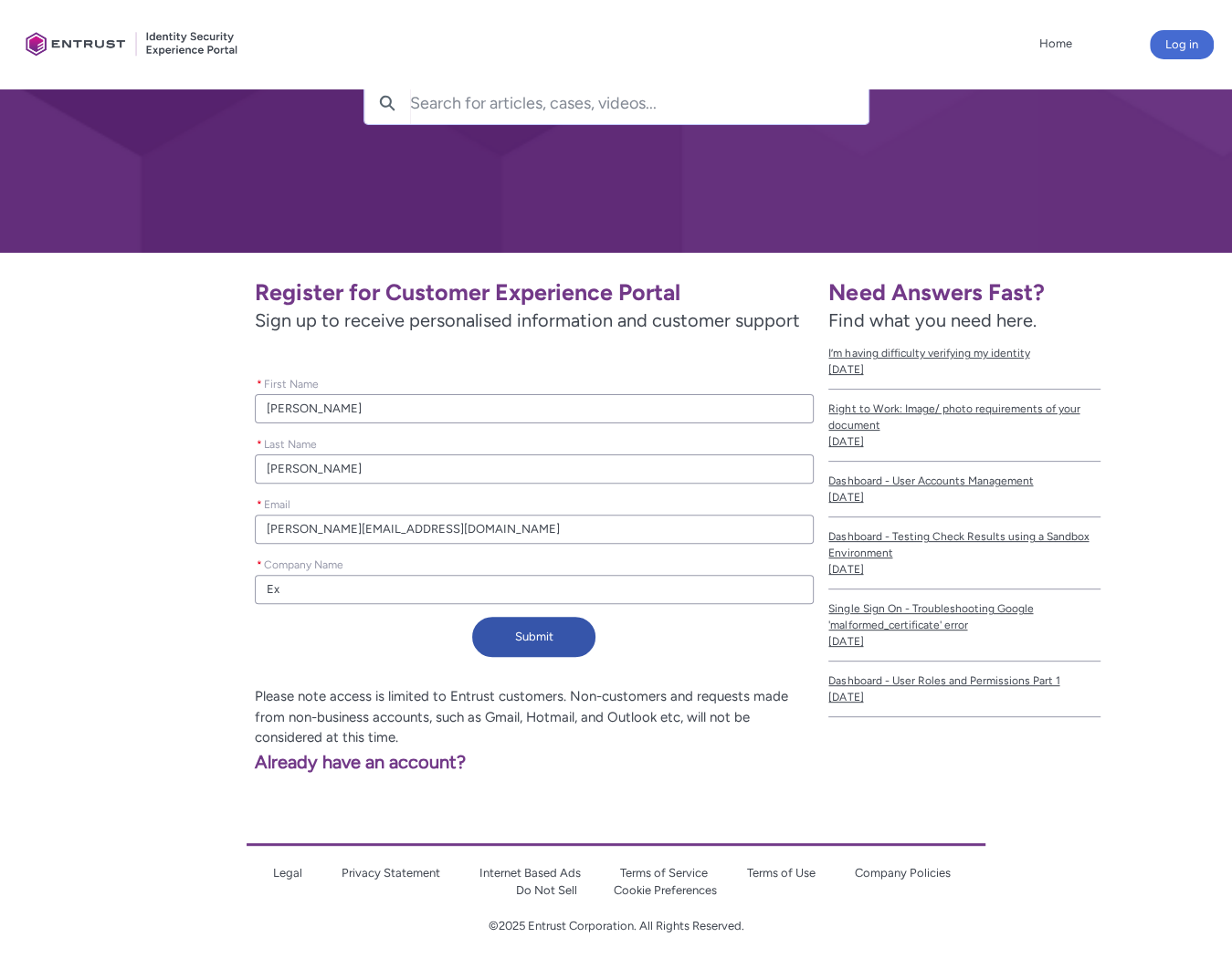
type lightning-primitive-input-simple "Exp"
type input "Exp"
type lightning-primitive-input-simple "Expe"
type input "Expe"
type lightning-primitive-input-simple "Expen"
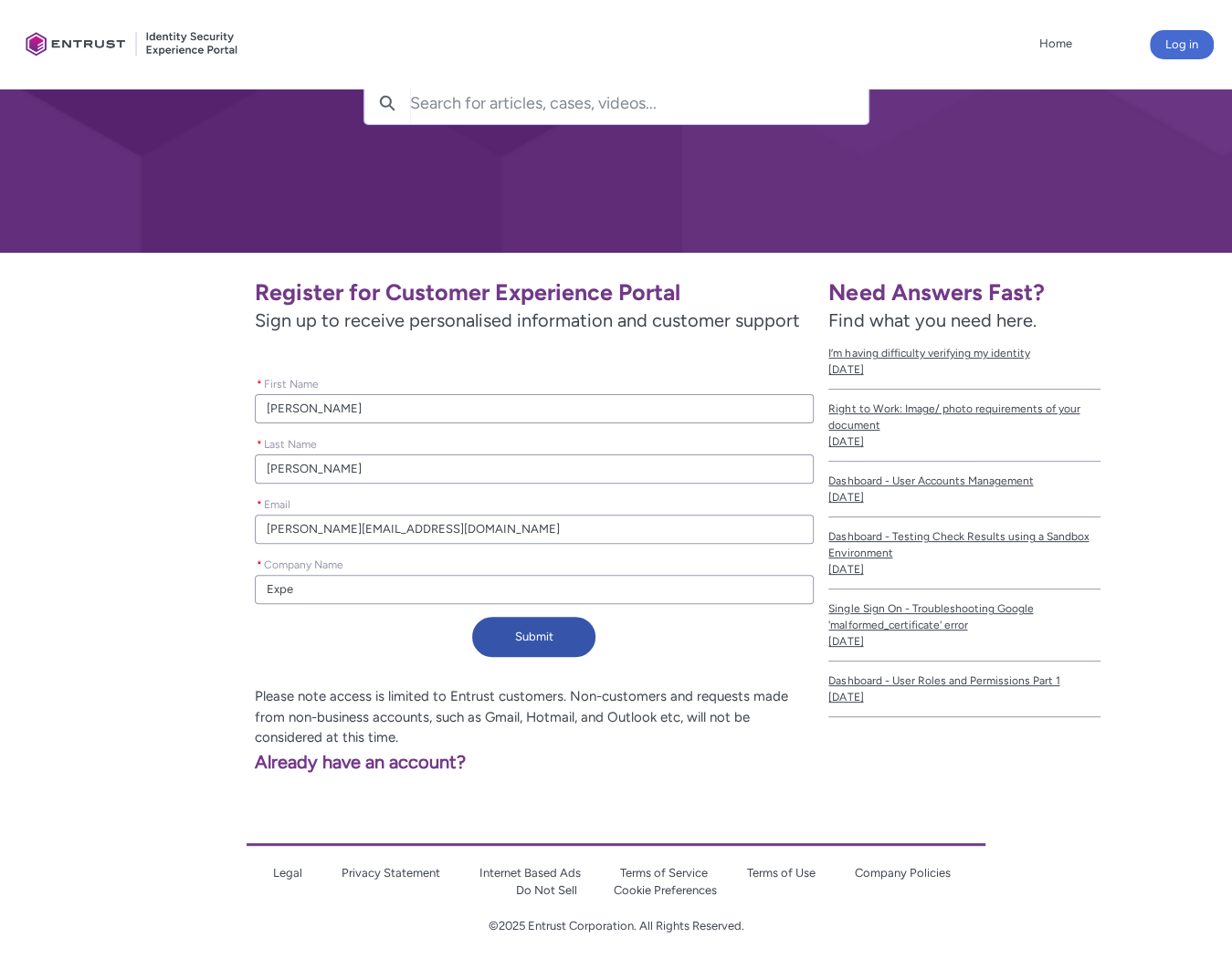
type input "Expen"
type lightning-primitive-input-simple "Expens"
type input "Expens"
type lightning-primitive-input-simple "Expensi"
type input "Expensi"
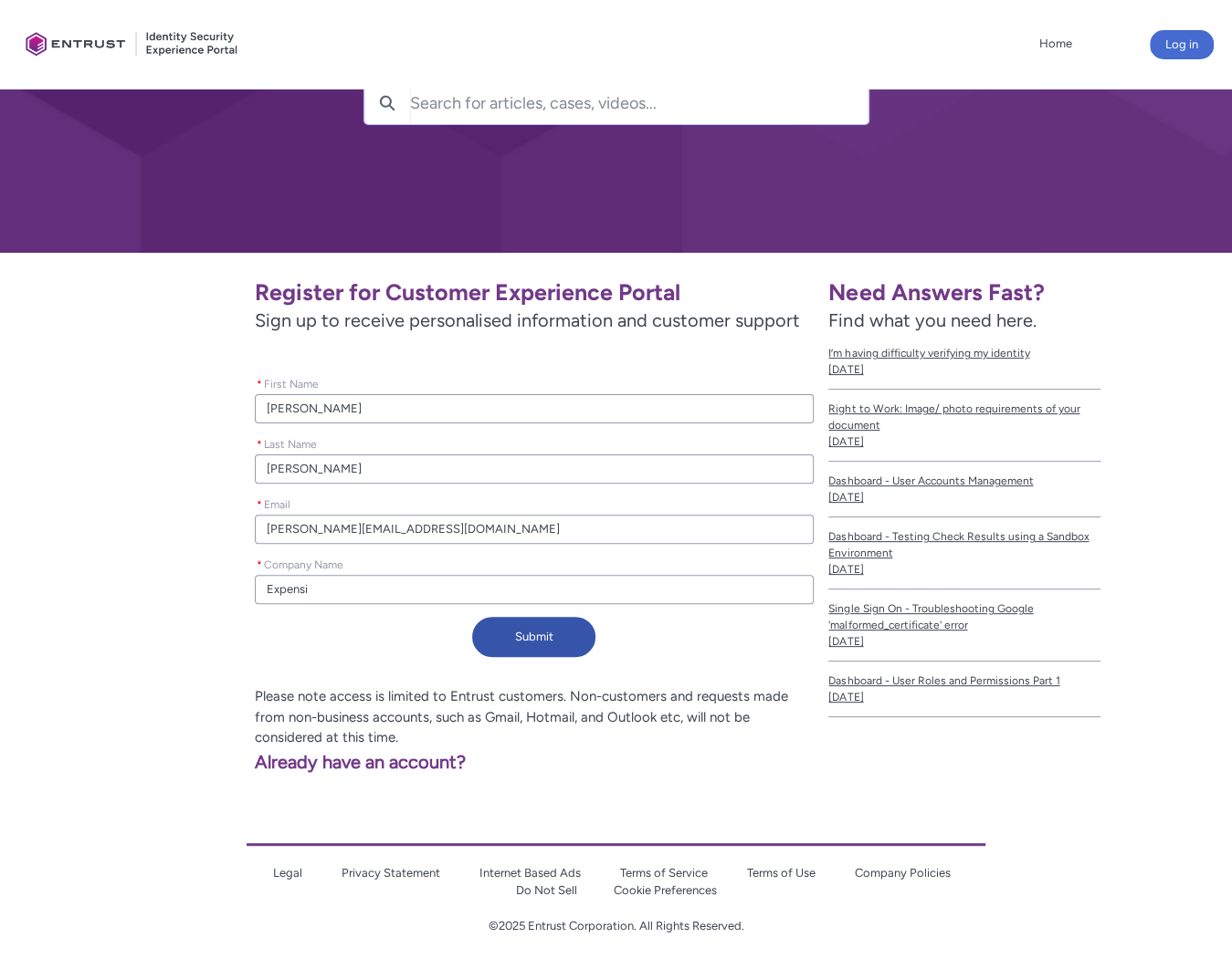
type lightning-primitive-input-simple "Expensif"
type input "Expensif"
type lightning-primitive-input-simple "Expensify"
type input "Expensify"
click at [541, 631] on button "Submit" at bounding box center [533, 637] width 123 height 40
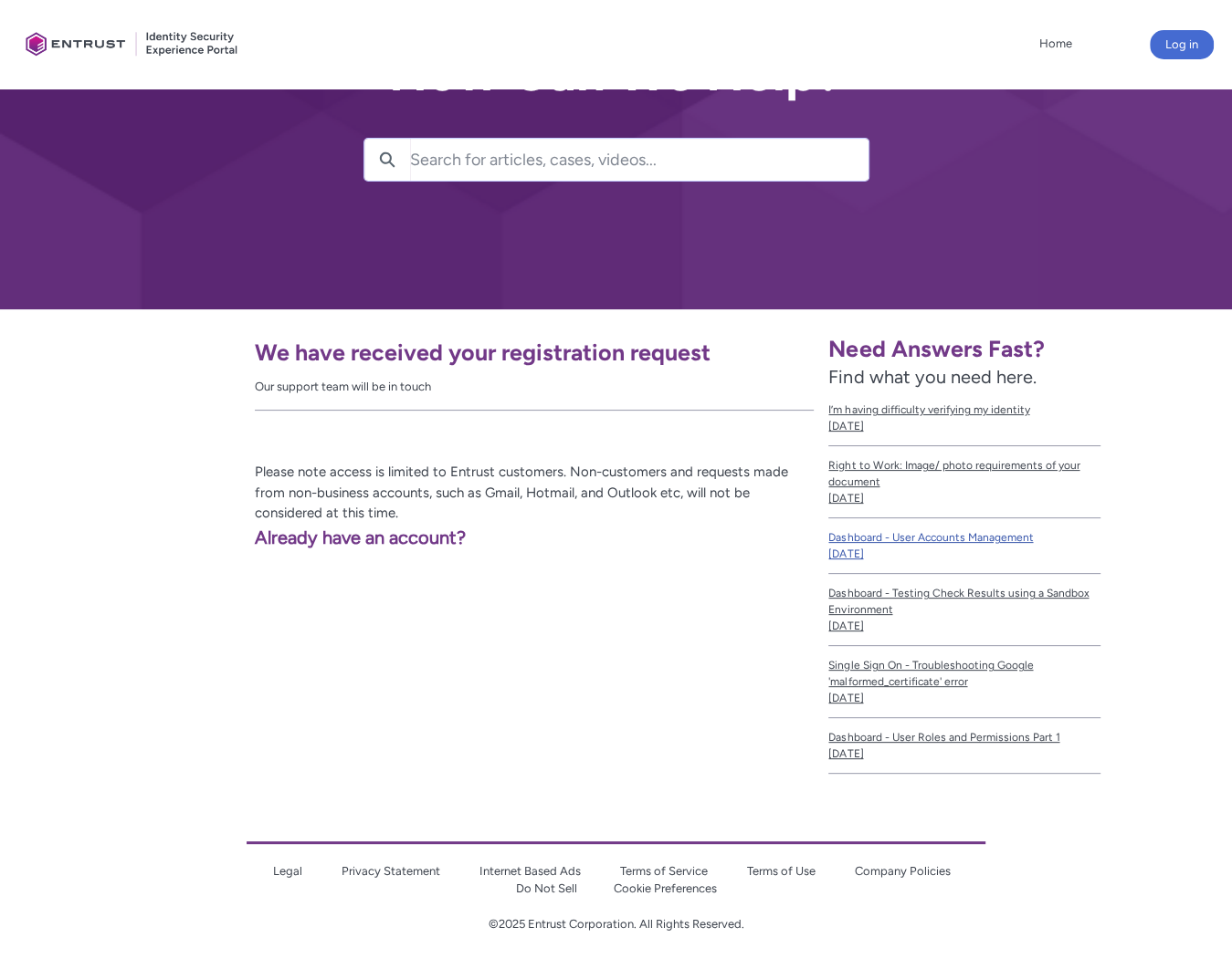
scroll to position [90, 0]
